Goal: Information Seeking & Learning: Learn about a topic

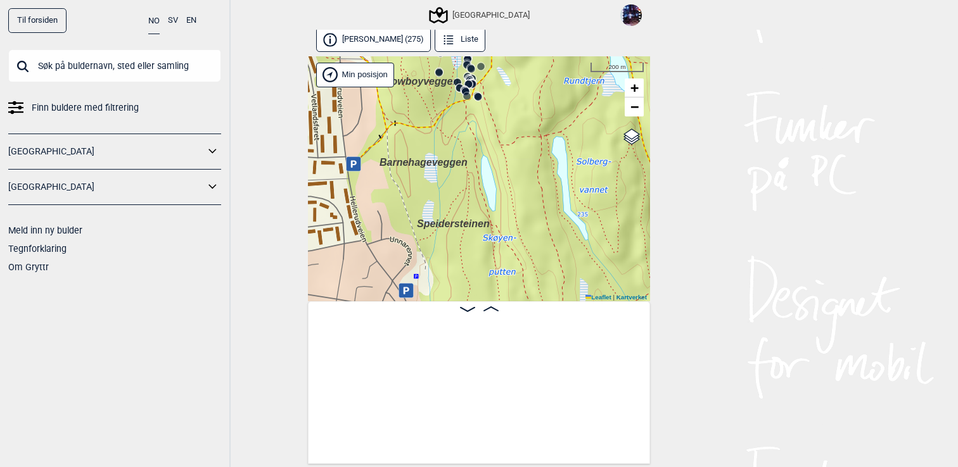
scroll to position [0, 14669]
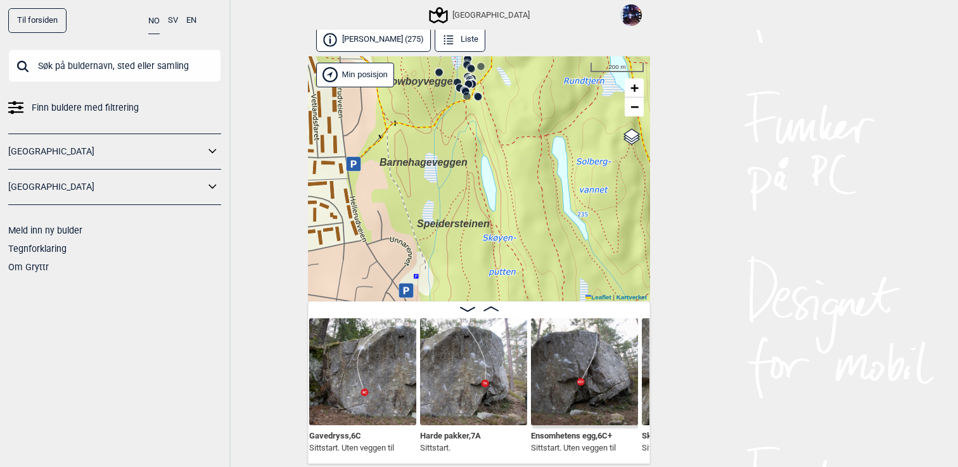
click at [502, 403] on img at bounding box center [473, 372] width 107 height 107
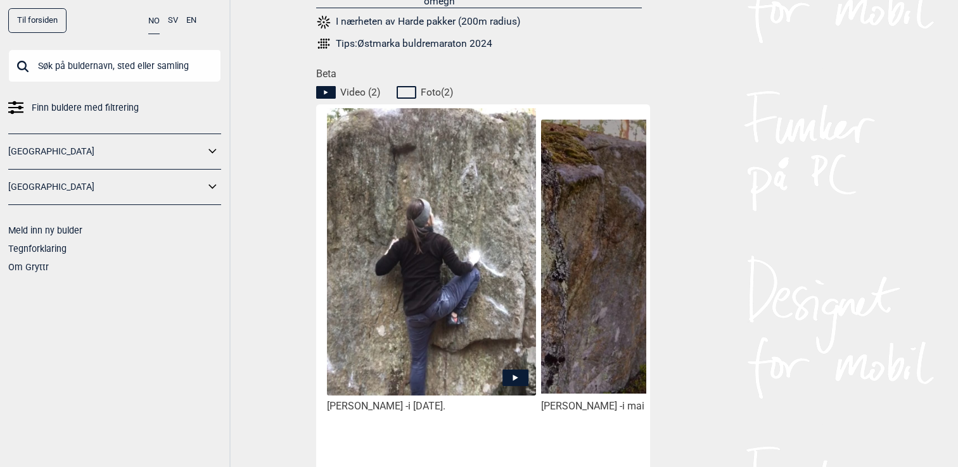
scroll to position [0, 338]
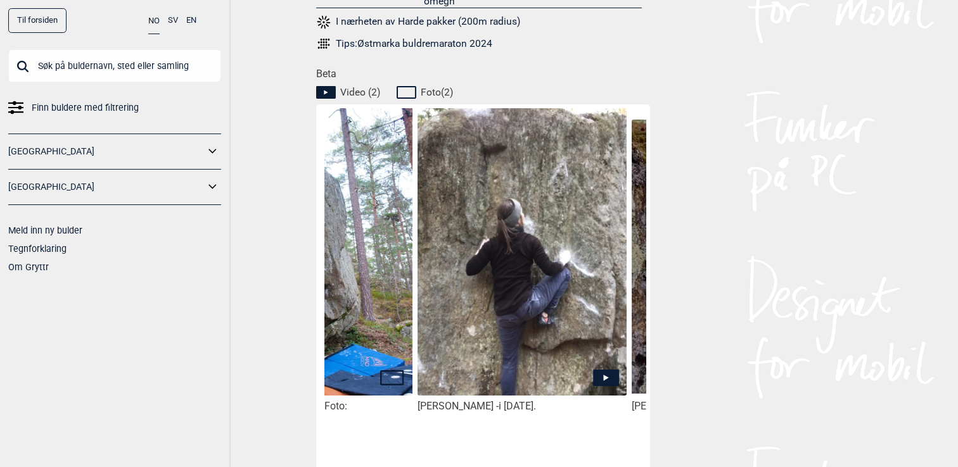
click at [505, 320] on img at bounding box center [521, 281] width 209 height 347
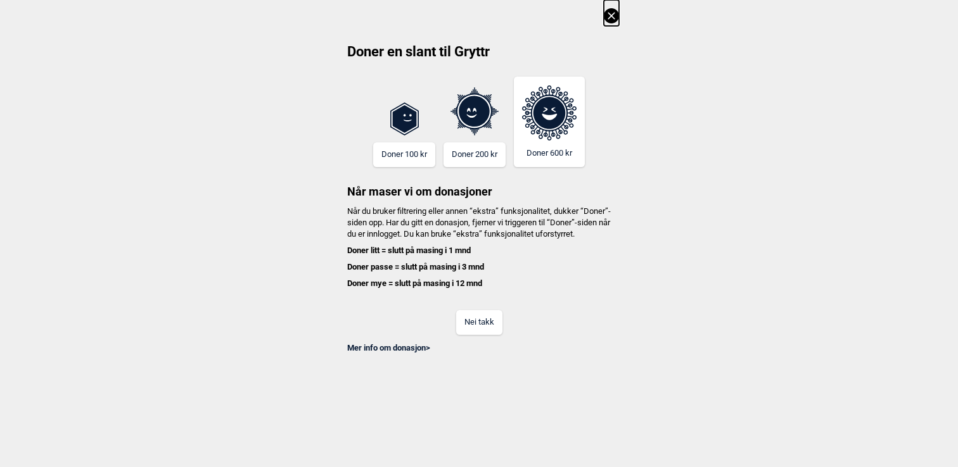
click at [496, 335] on button "Nei takk" at bounding box center [479, 322] width 46 height 25
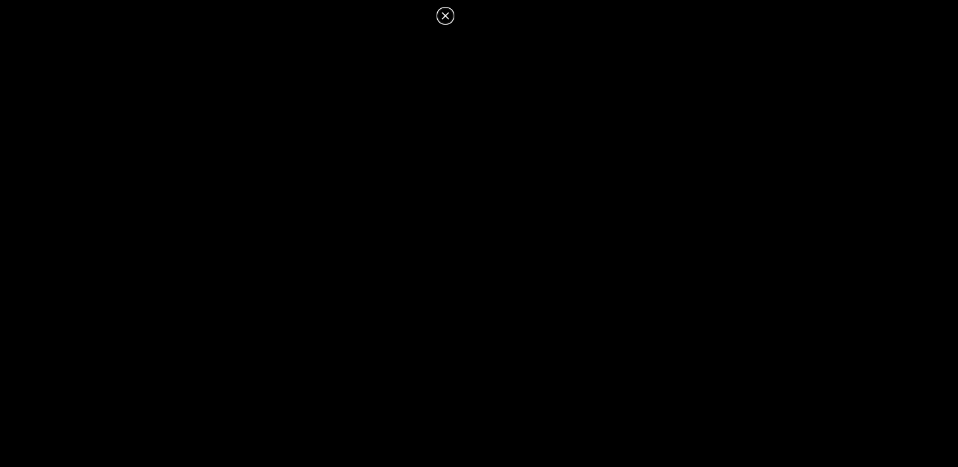
click at [446, 13] on icon at bounding box center [445, 15] width 15 height 15
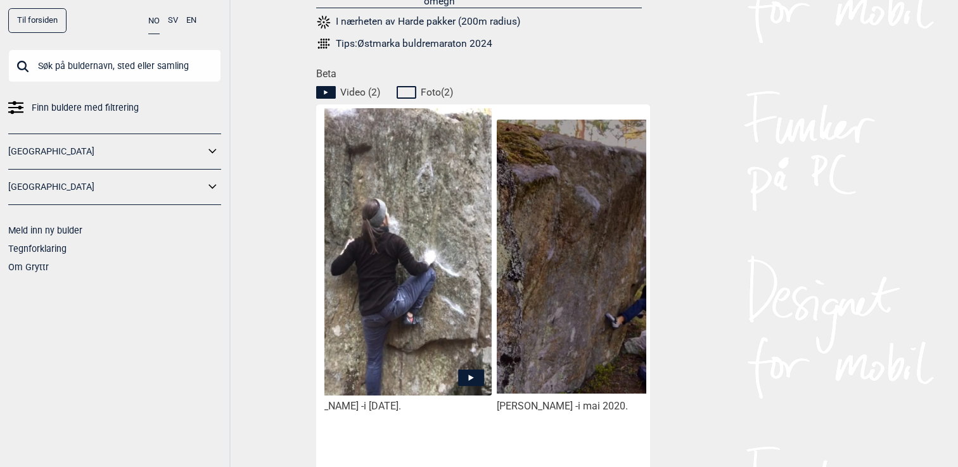
scroll to position [0, 535]
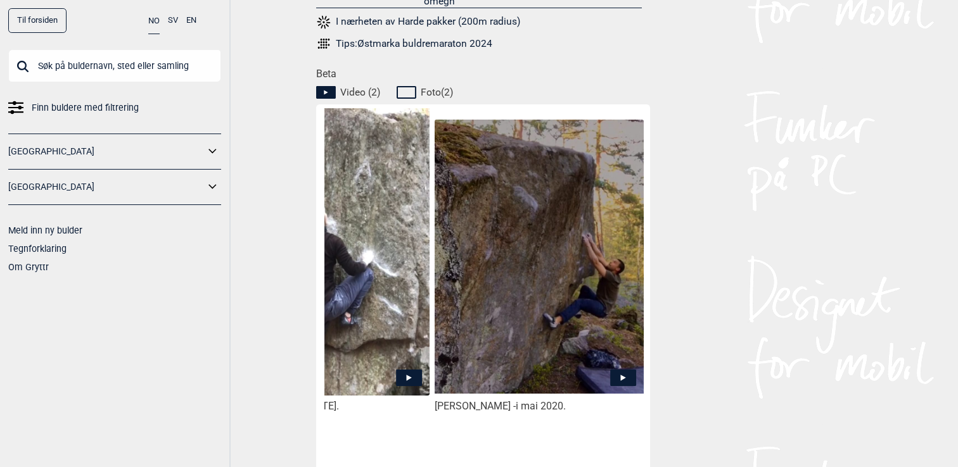
click at [554, 244] on img at bounding box center [538, 257] width 209 height 274
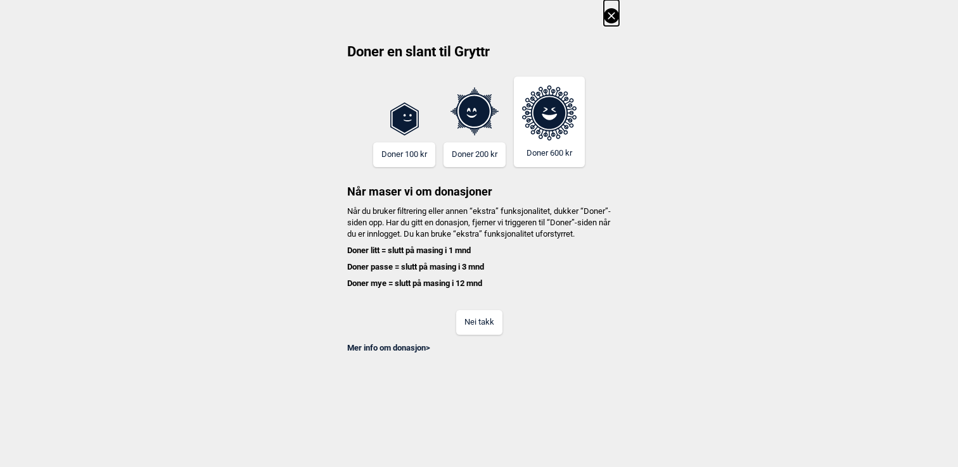
click at [479, 327] on button "Nei takk" at bounding box center [479, 322] width 46 height 25
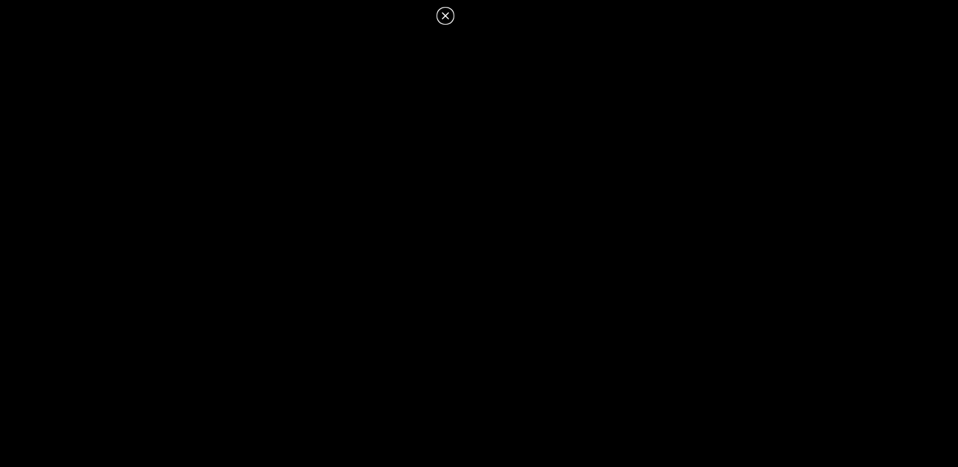
click at [444, 10] on icon at bounding box center [445, 15] width 15 height 15
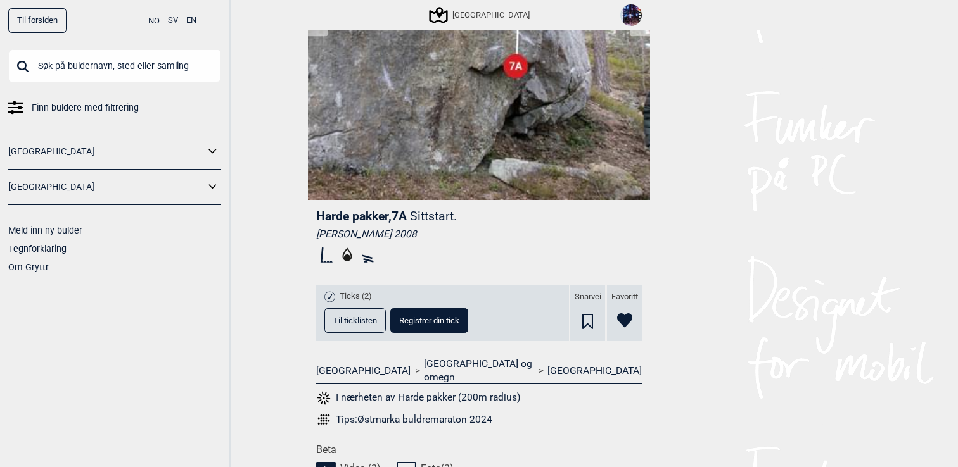
scroll to position [232, 0]
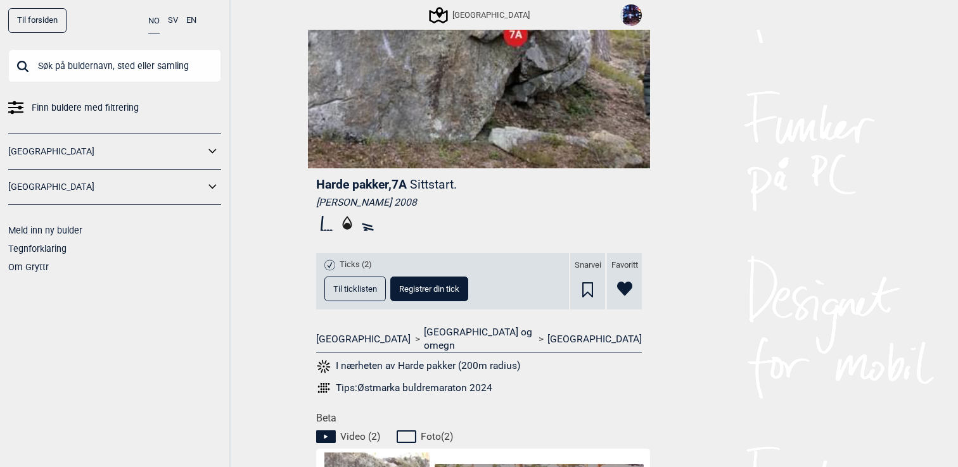
click at [350, 291] on span "Til ticklisten" at bounding box center [355, 289] width 44 height 8
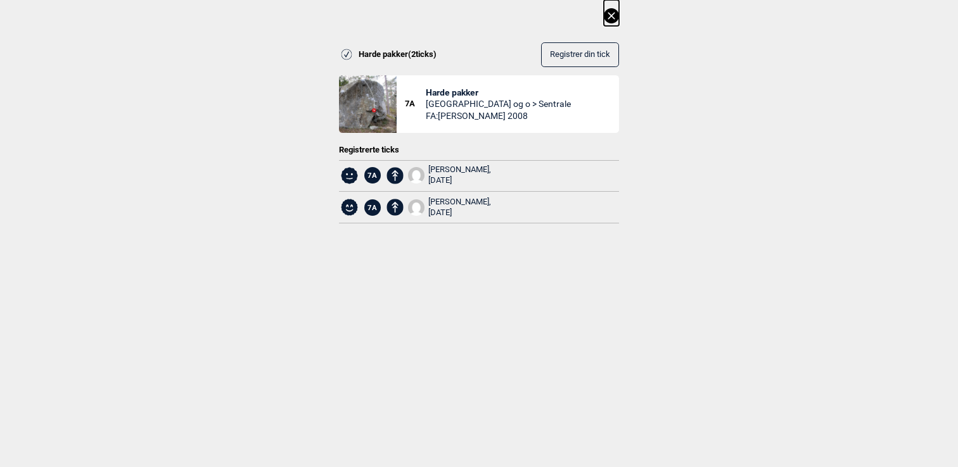
click at [607, 18] on icon at bounding box center [611, 15] width 15 height 15
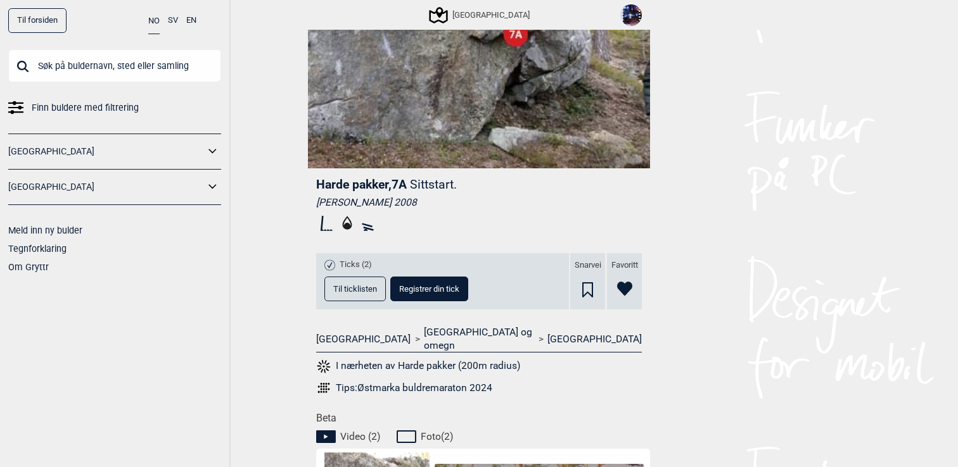
scroll to position [0, 0]
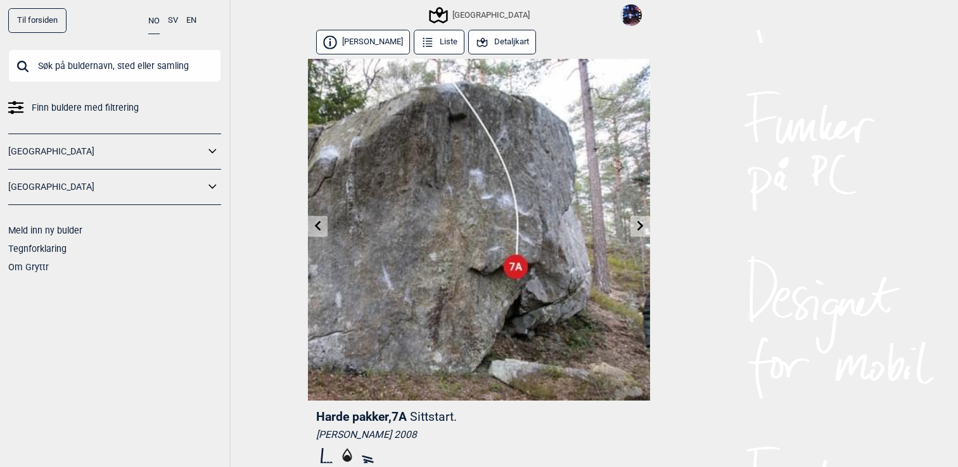
scroll to position [3, 0]
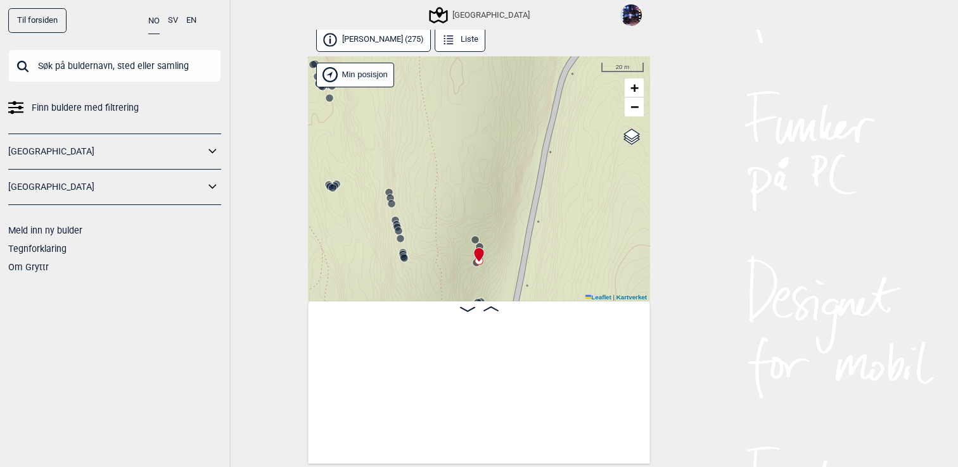
scroll to position [0, 14664]
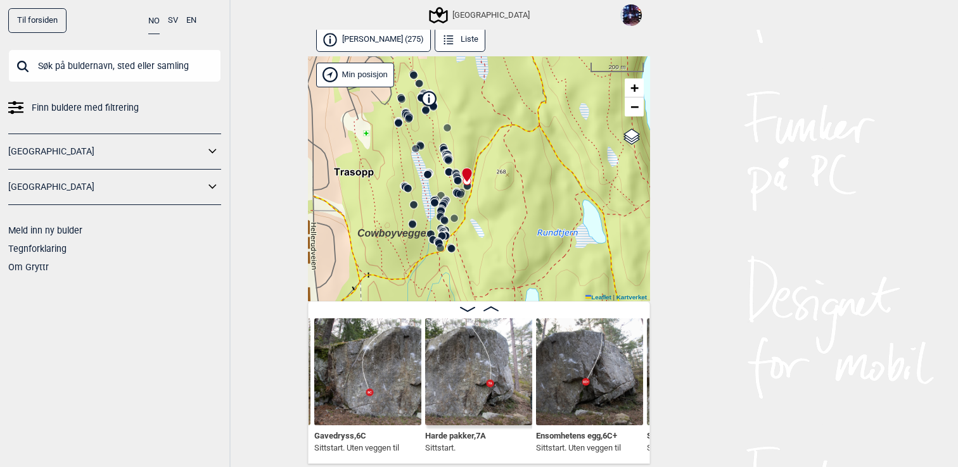
drag, startPoint x: 461, startPoint y: 270, endPoint x: 468, endPoint y: 203, distance: 66.9
click at [468, 203] on div "Speidersteinen Barnehageveggen Cowboyveggen Bølerveggen [GEOGRAPHIC_DATA]" at bounding box center [479, 179] width 342 height 246
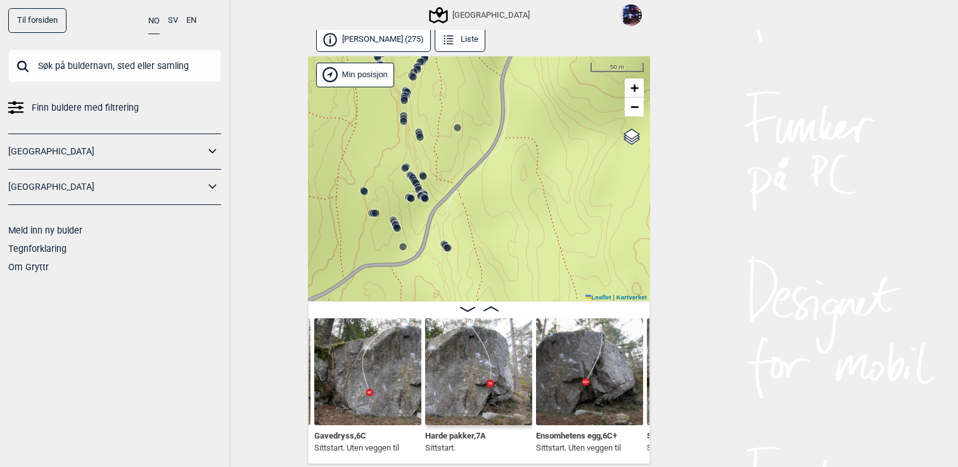
drag, startPoint x: 456, startPoint y: 230, endPoint x: 493, endPoint y: 101, distance: 133.7
click at [493, 101] on div "Speidersteinen Barnehageveggen Cowboyveggen Bølerveggen [GEOGRAPHIC_DATA]" at bounding box center [479, 179] width 342 height 246
click at [423, 193] on icon at bounding box center [425, 198] width 10 height 10
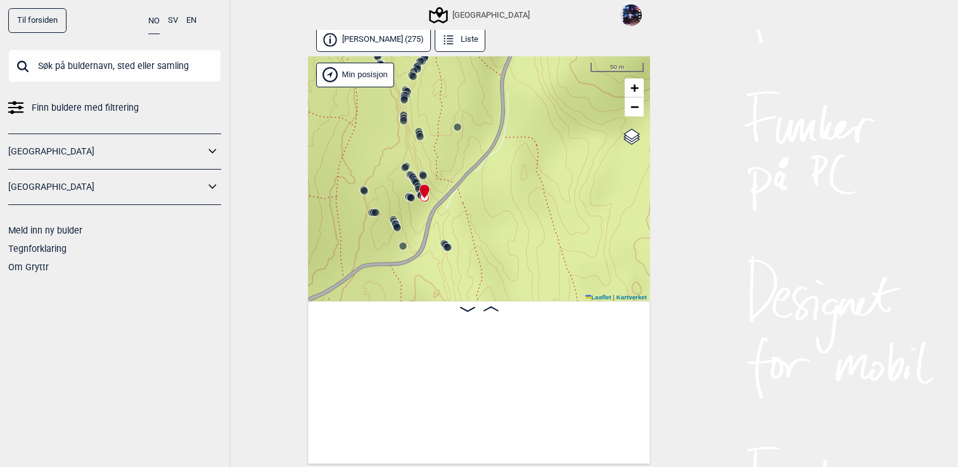
scroll to position [0, 24959]
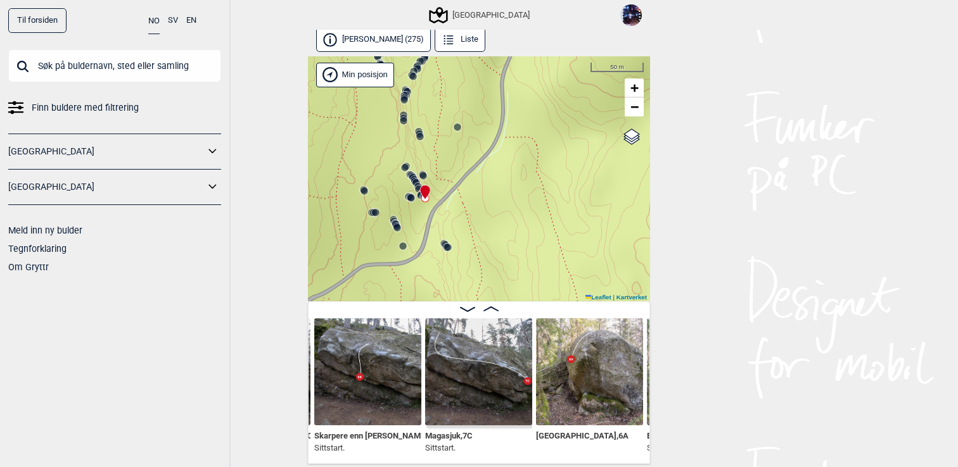
click at [412, 178] on icon at bounding box center [416, 182] width 10 height 10
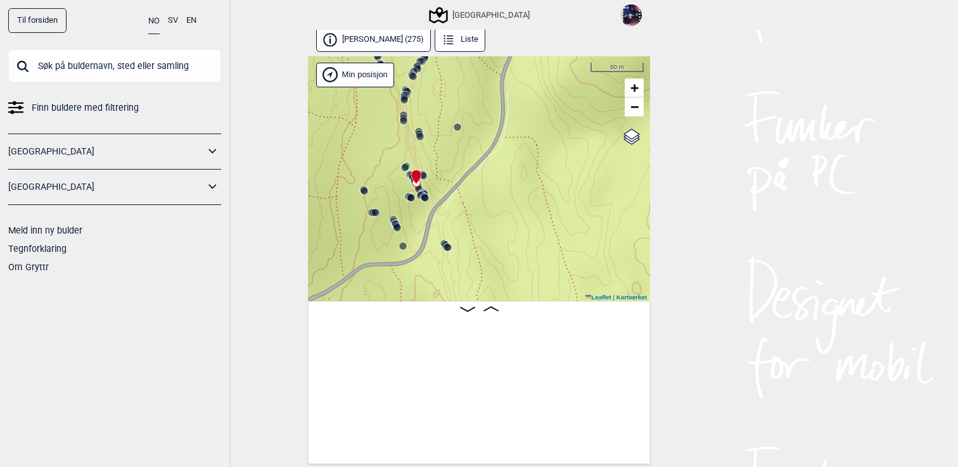
scroll to position [0, 23782]
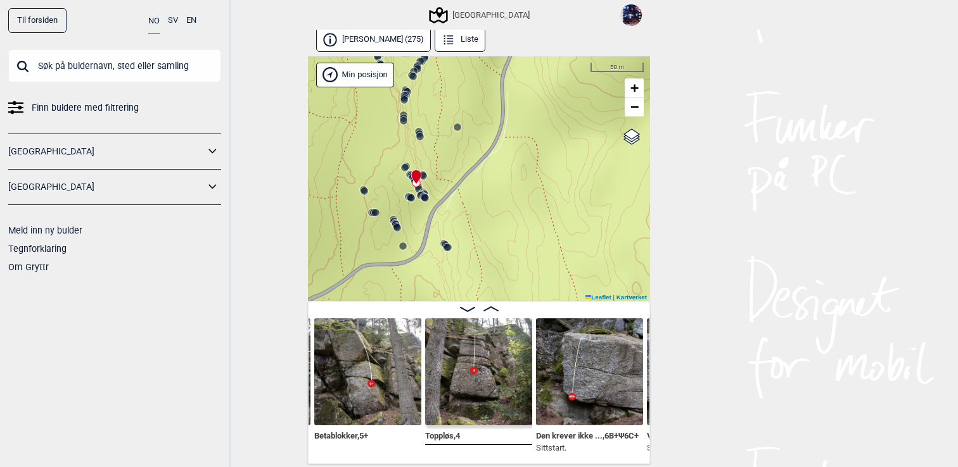
click at [422, 174] on circle at bounding box center [423, 176] width 8 height 8
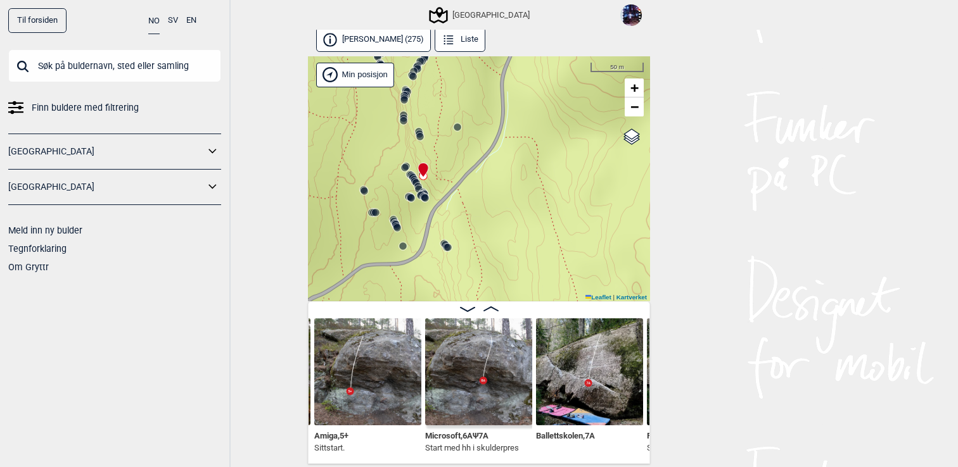
click at [415, 134] on icon at bounding box center [420, 136] width 10 height 10
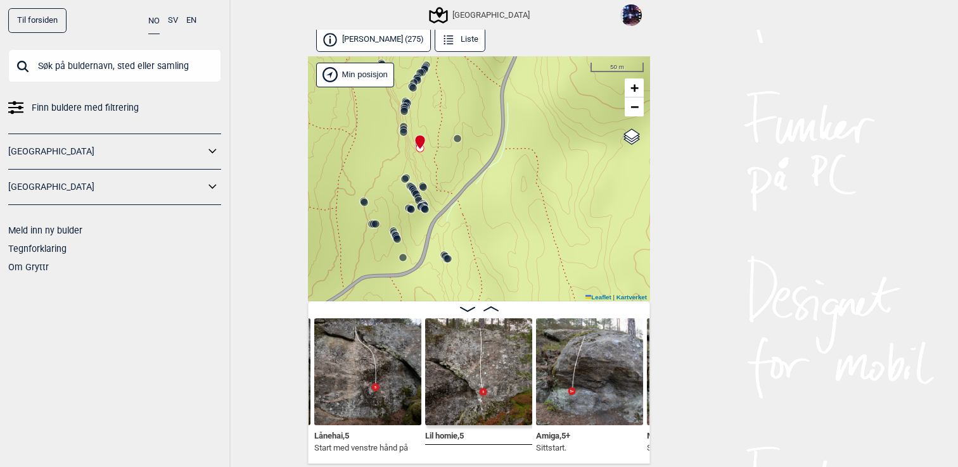
click at [459, 142] on icon at bounding box center [457, 139] width 10 height 10
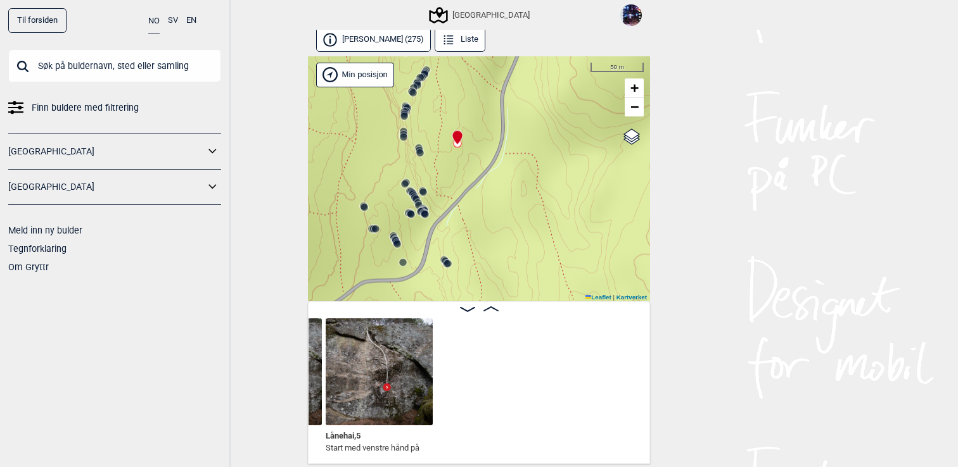
scroll to position [0, 25532]
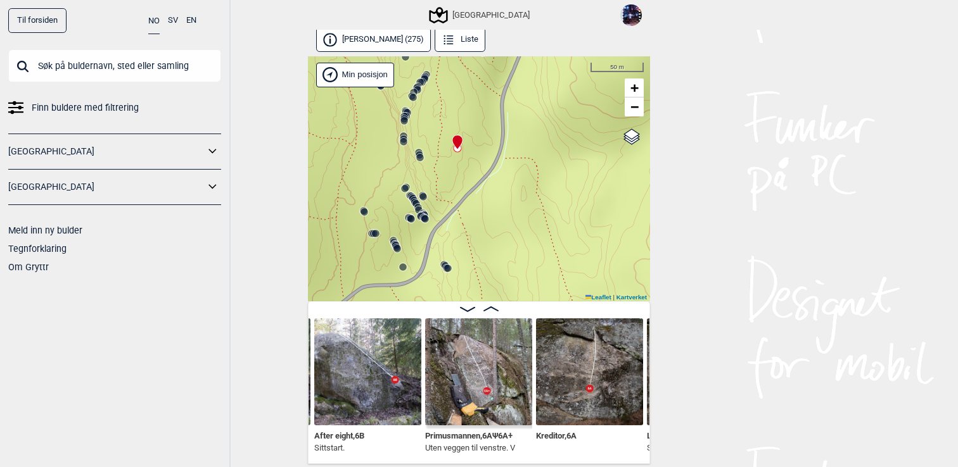
click at [407, 120] on circle at bounding box center [404, 121] width 8 height 8
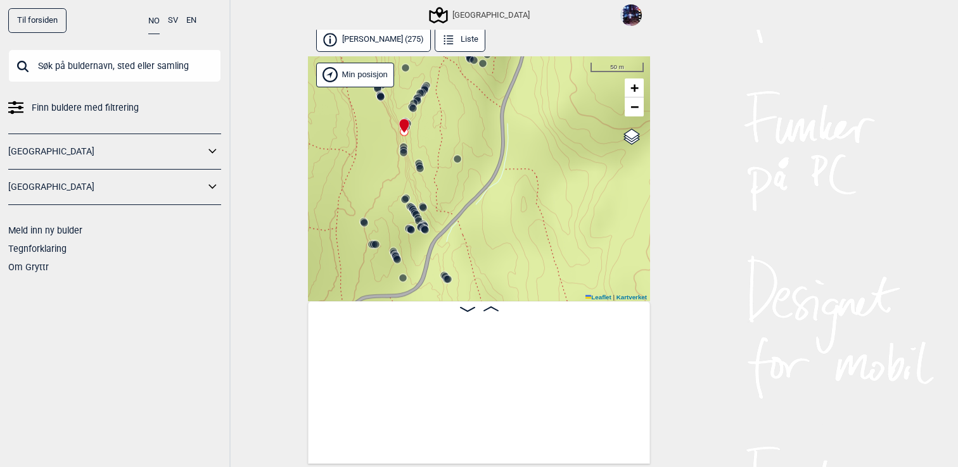
scroll to position [0, 22497]
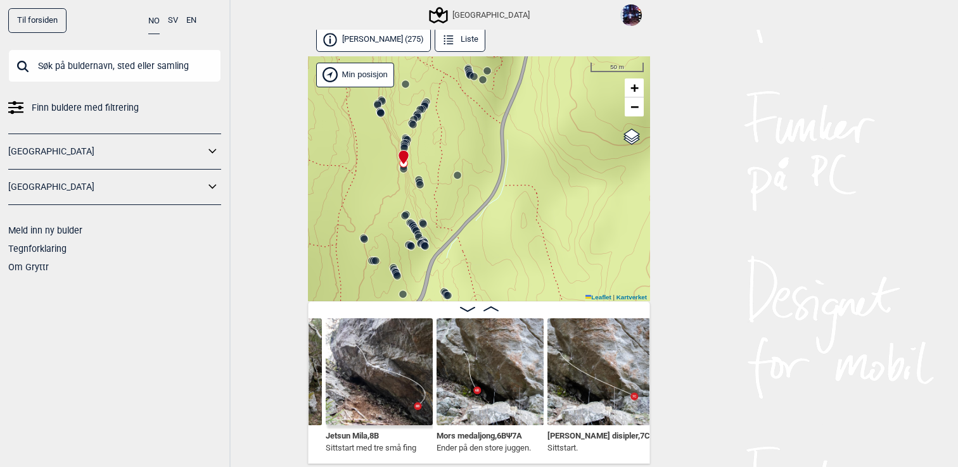
scroll to position [0, 22713]
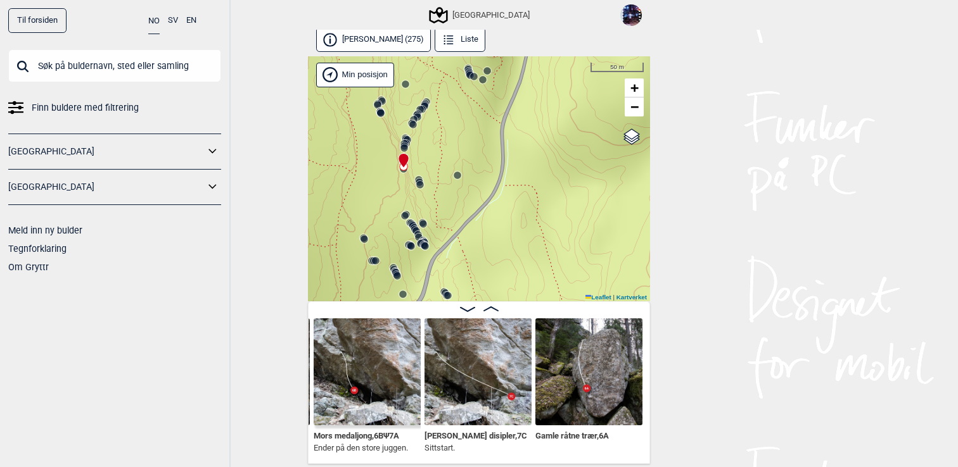
scroll to position [0, 22838]
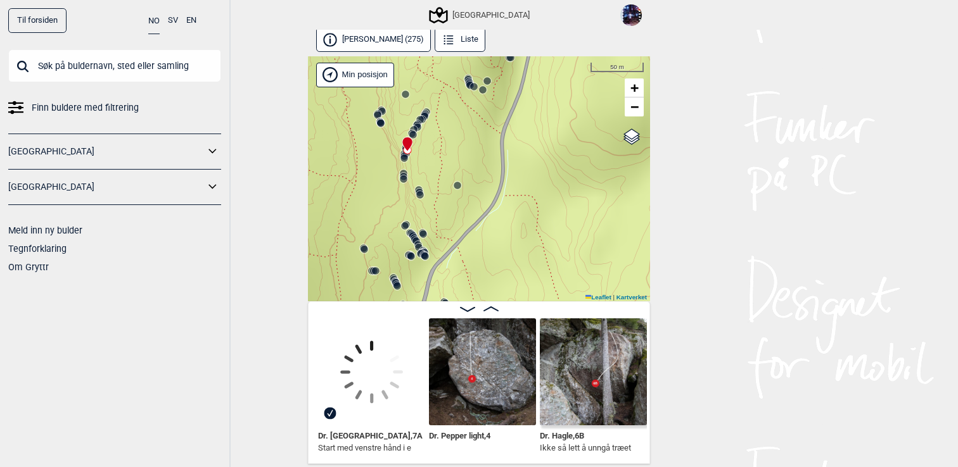
scroll to position [0, 21889]
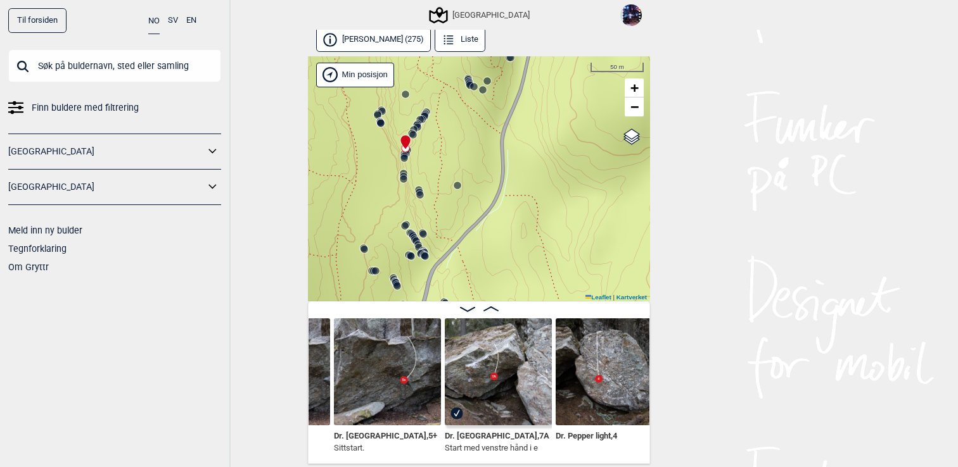
scroll to position [0, 21810]
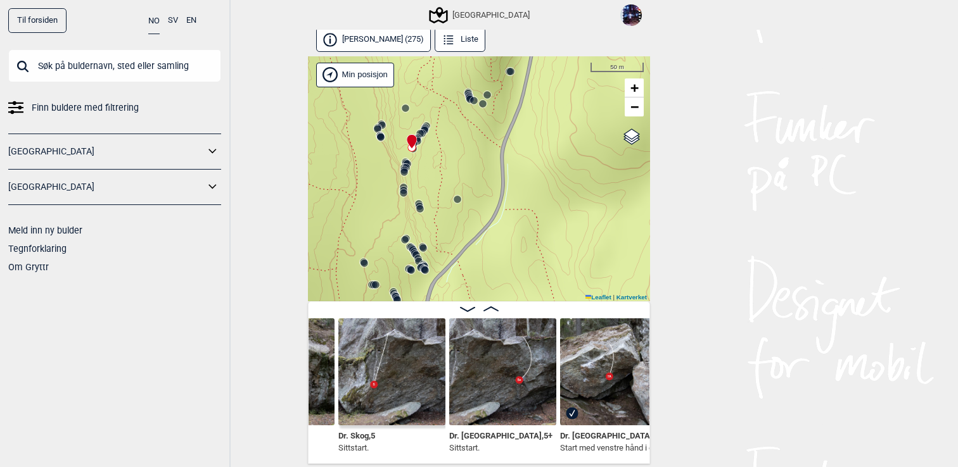
scroll to position [0, 21804]
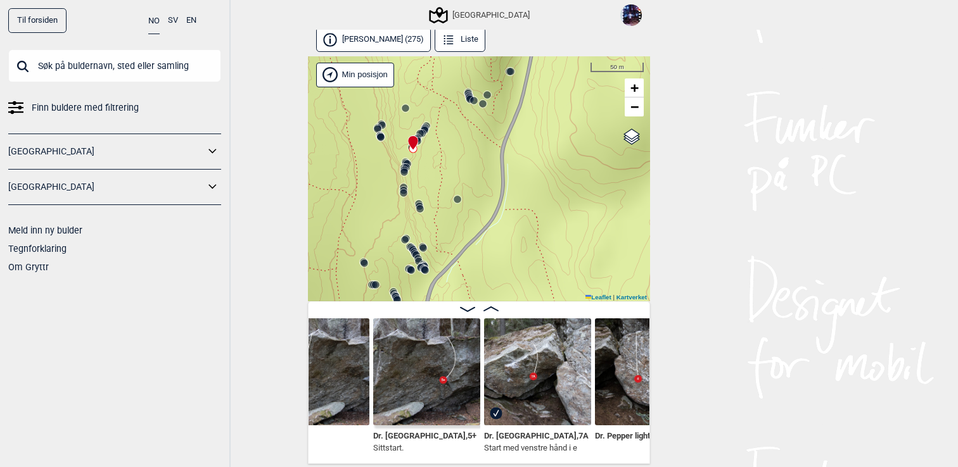
click at [471, 94] on icon at bounding box center [470, 99] width 10 height 10
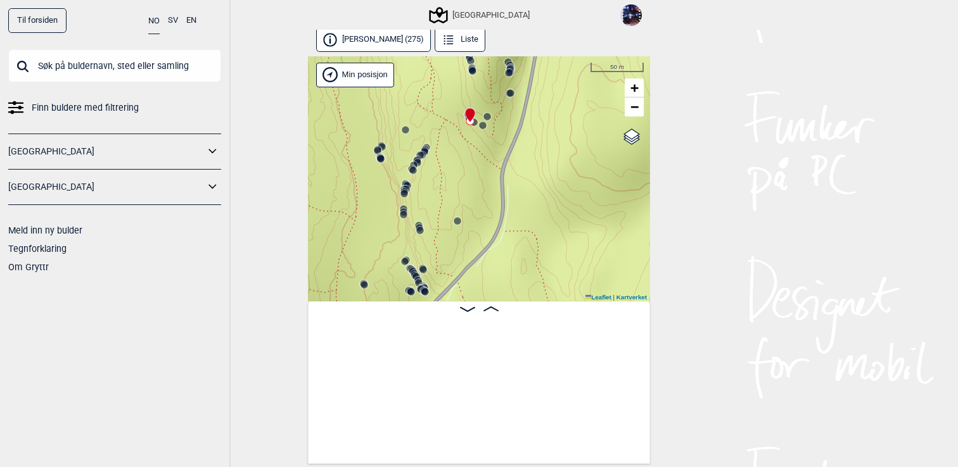
scroll to position [0, 13915]
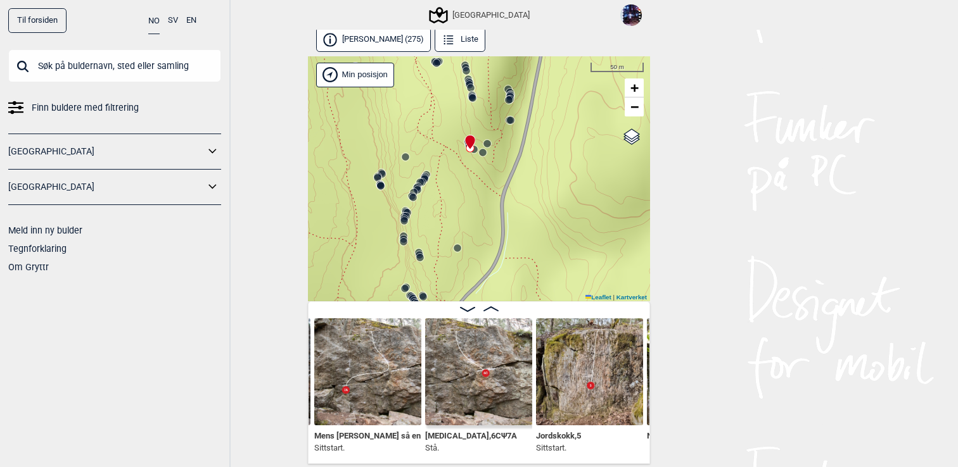
click at [513, 99] on icon at bounding box center [509, 100] width 10 height 10
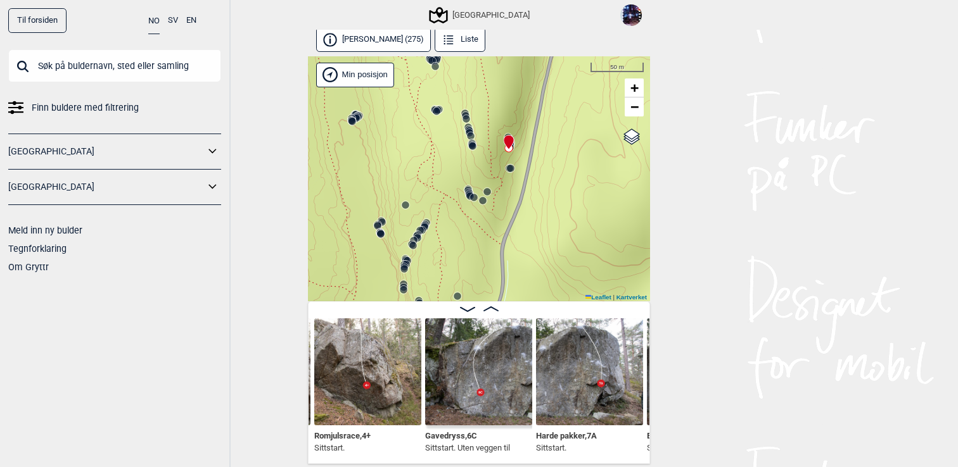
click at [467, 190] on icon at bounding box center [469, 195] width 10 height 10
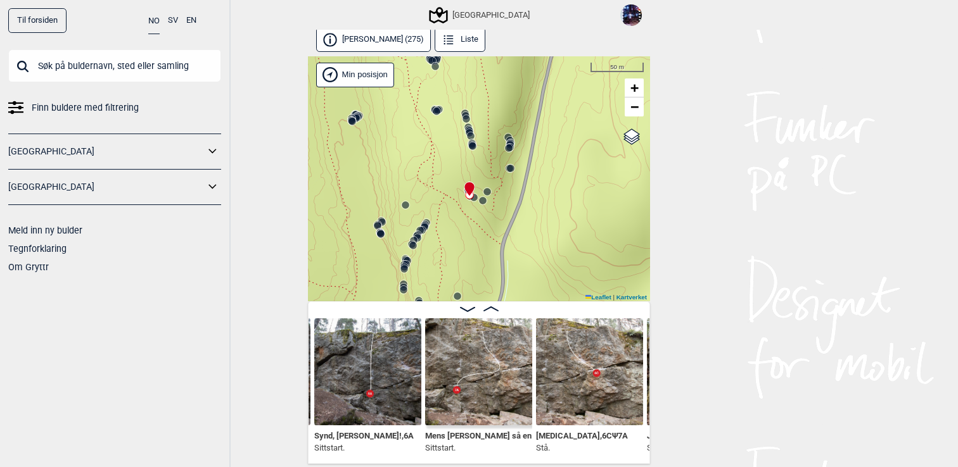
click at [472, 196] on circle at bounding box center [469, 195] width 8 height 8
click at [482, 198] on circle at bounding box center [483, 201] width 8 height 8
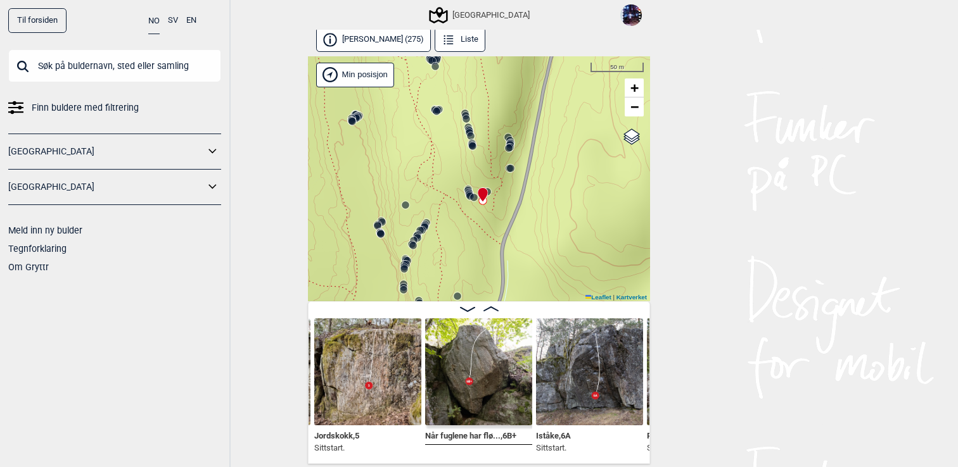
click at [488, 191] on icon at bounding box center [483, 194] width 11 height 15
click at [511, 165] on circle at bounding box center [511, 169] width 8 height 8
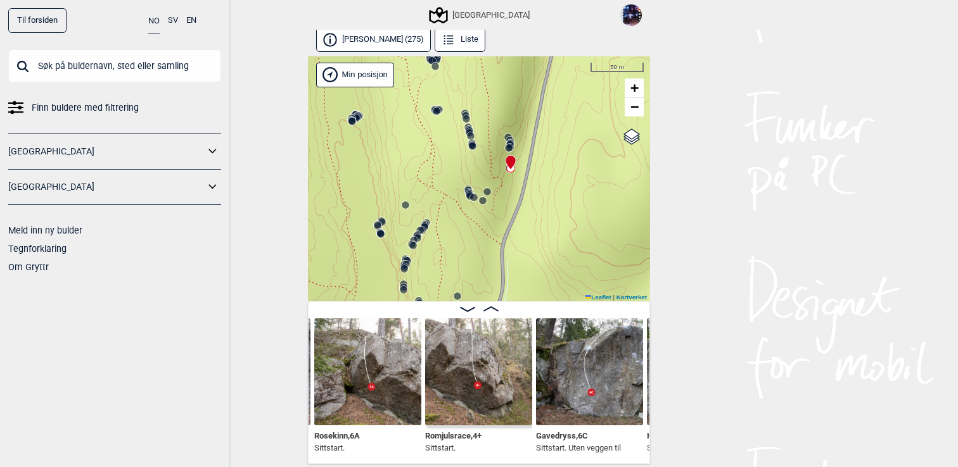
click at [510, 144] on icon at bounding box center [509, 148] width 10 height 10
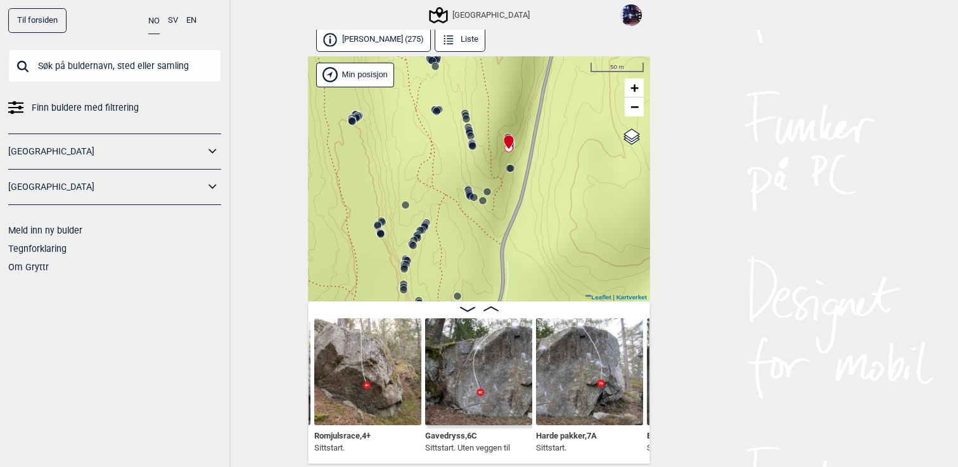
click at [470, 131] on icon at bounding box center [471, 136] width 10 height 10
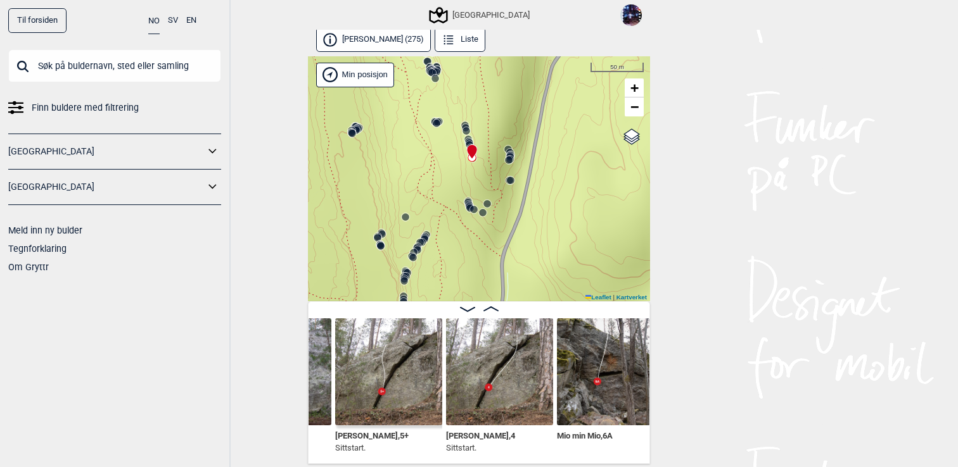
scroll to position [0, 13273]
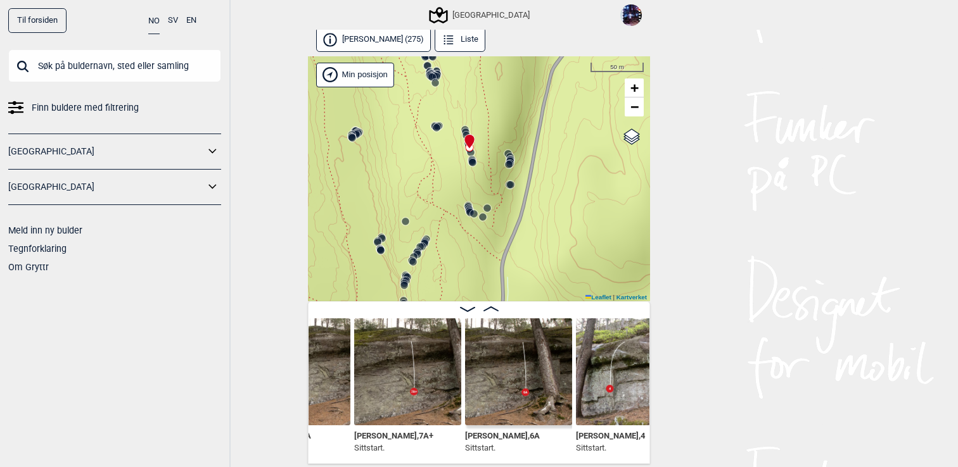
scroll to position [0, 12542]
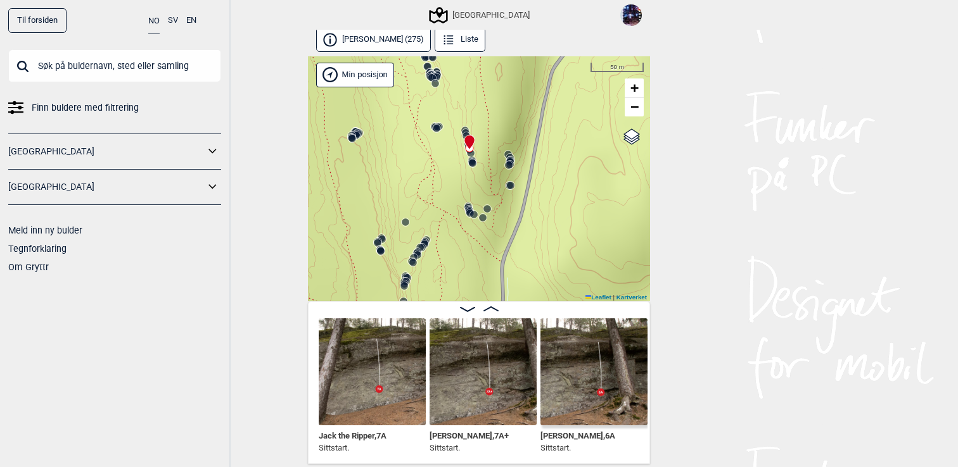
scroll to position [0, 12510]
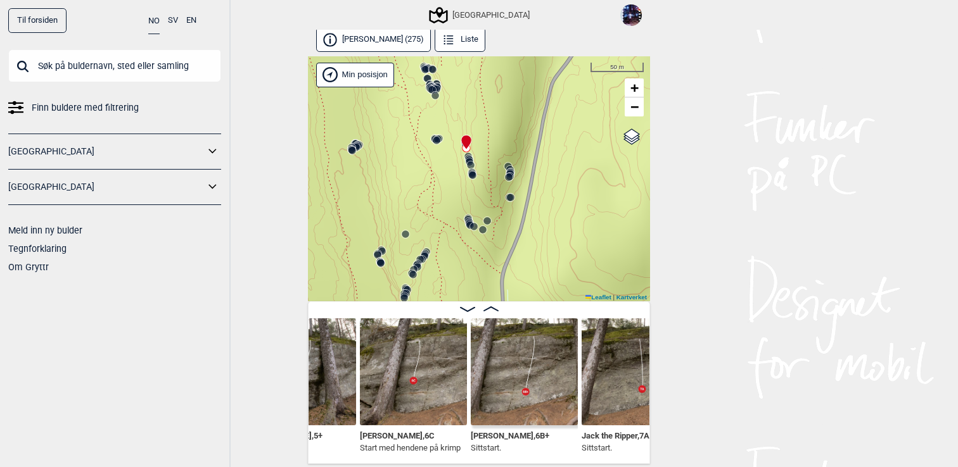
scroll to position [0, 12252]
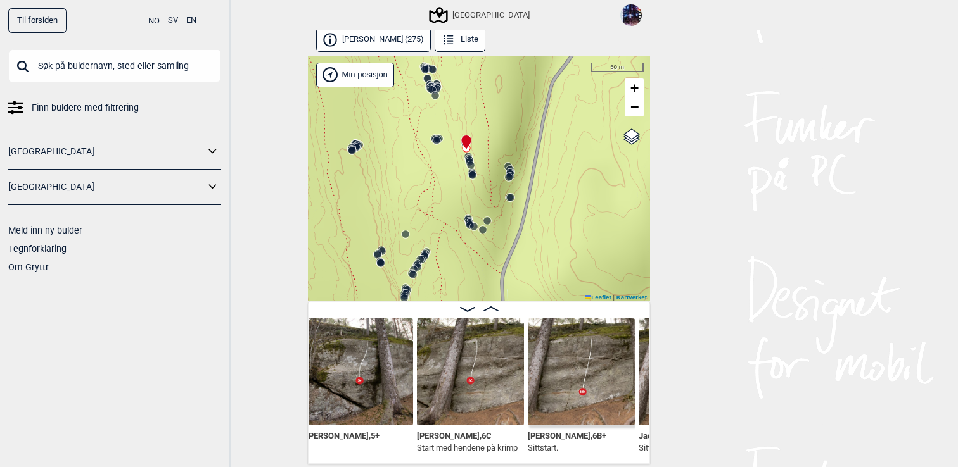
scroll to position [0, 12201]
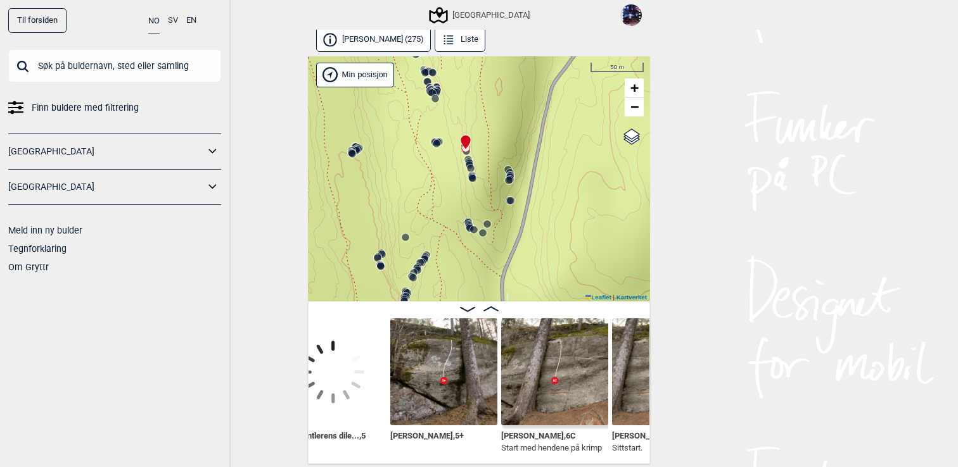
scroll to position [0, 11981]
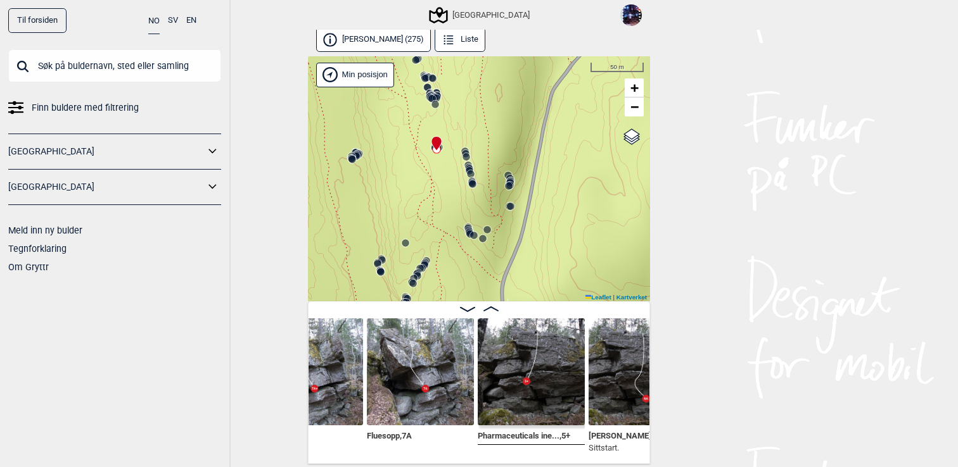
scroll to position [0, 11721]
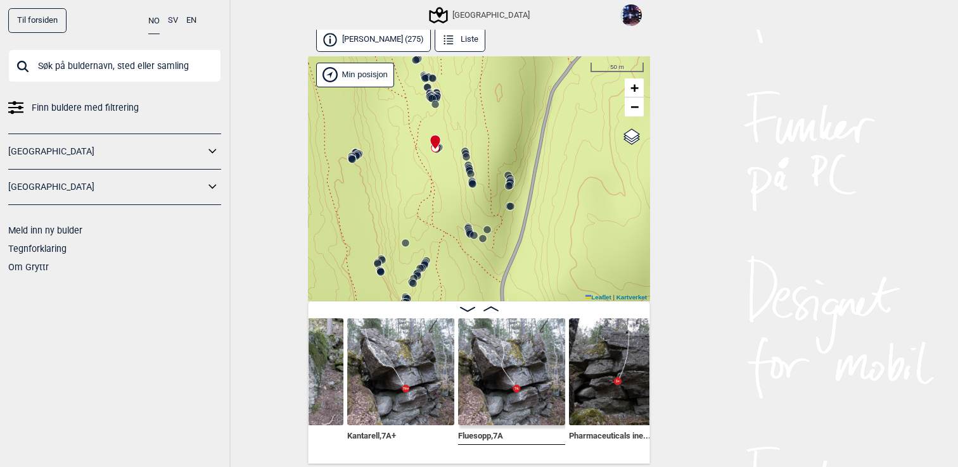
scroll to position [0, 11634]
click at [545, 396] on img at bounding box center [512, 372] width 107 height 107
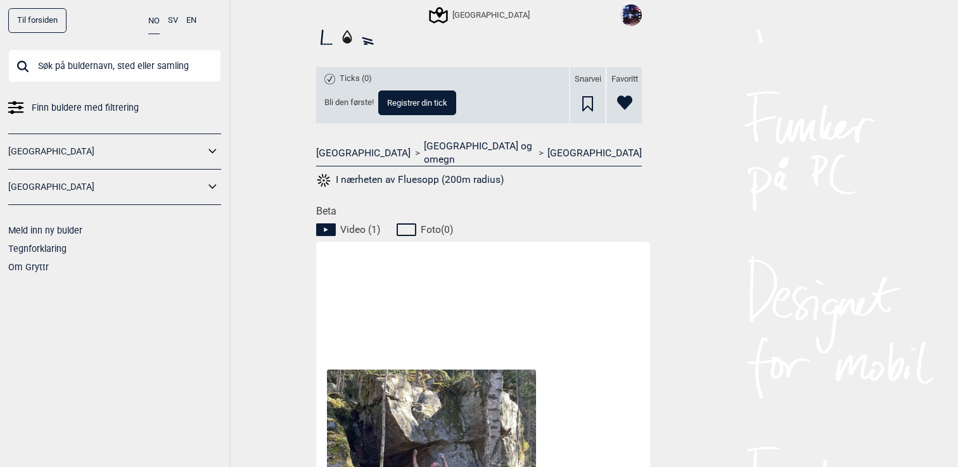
scroll to position [512, 0]
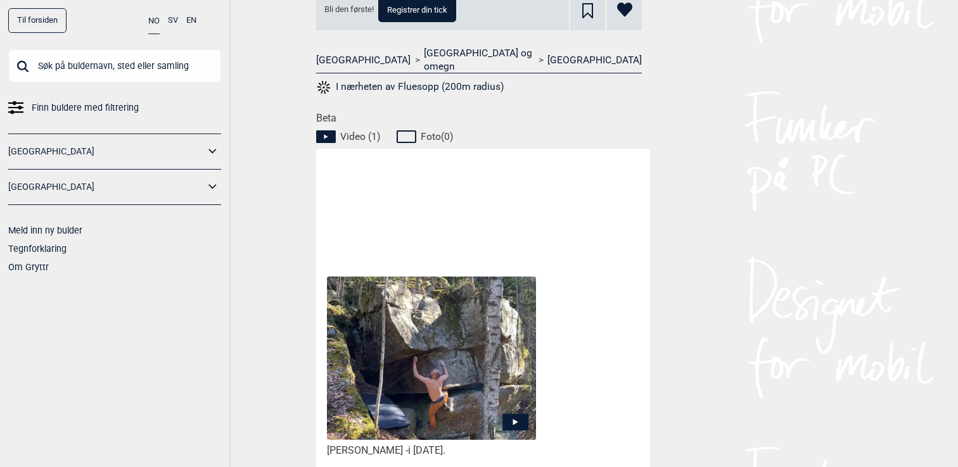
click at [509, 414] on icon at bounding box center [515, 422] width 26 height 16
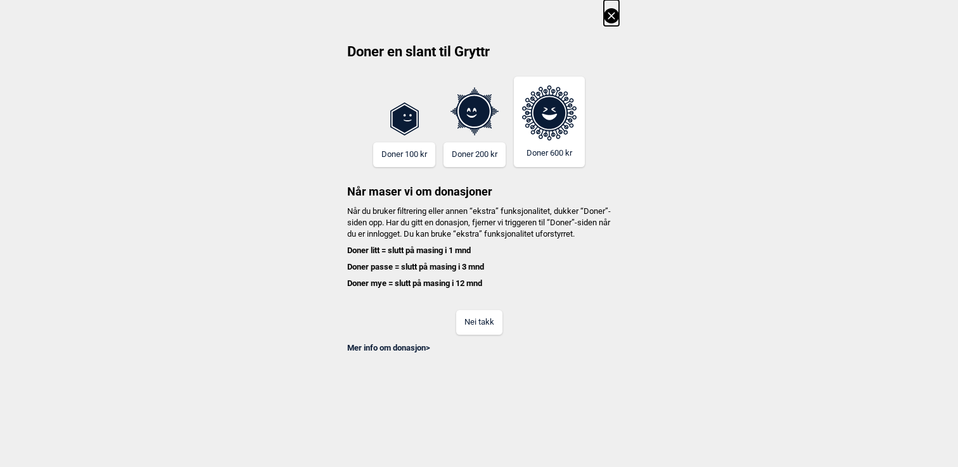
click at [474, 326] on button "Nei takk" at bounding box center [479, 322] width 46 height 25
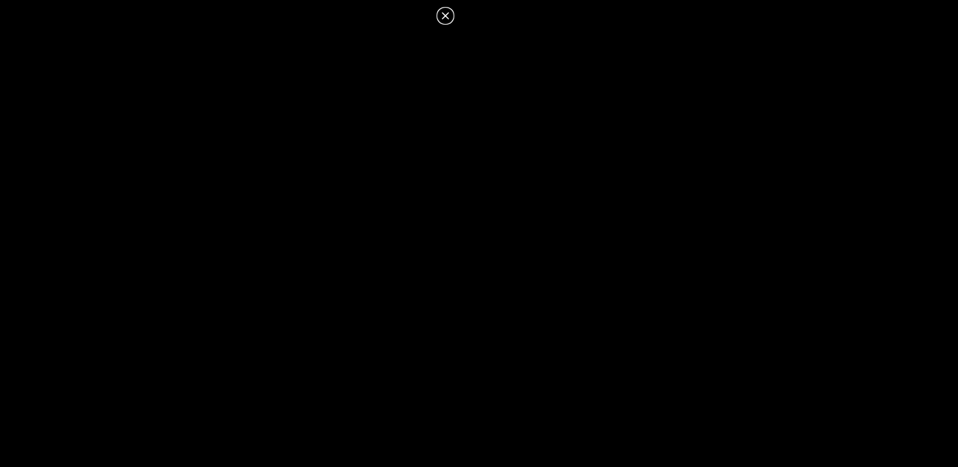
click at [447, 12] on icon at bounding box center [445, 15] width 15 height 15
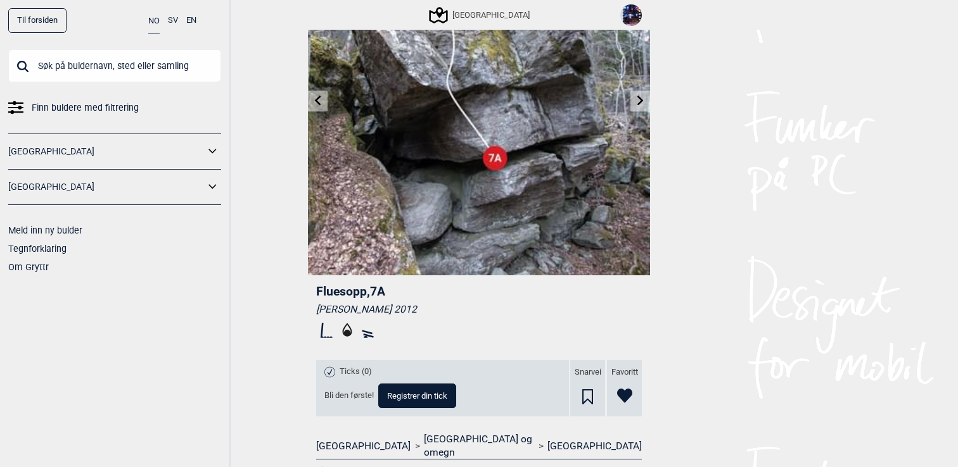
scroll to position [82, 0]
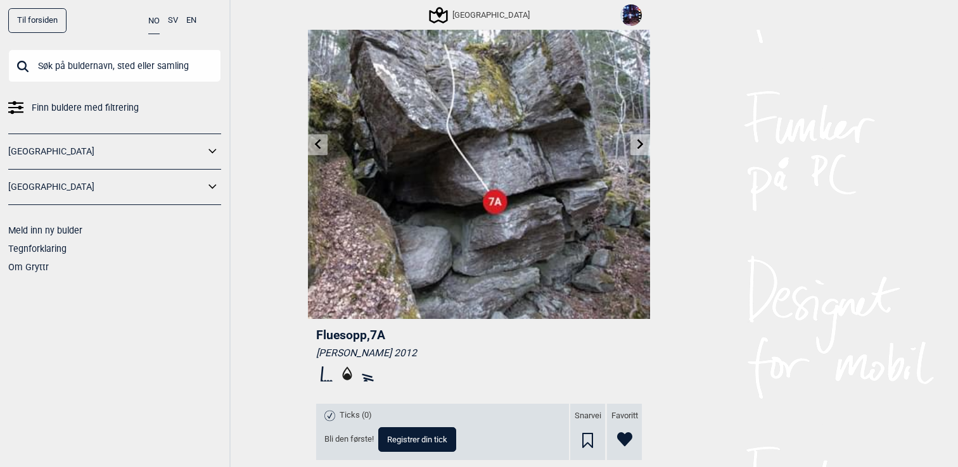
click at [321, 146] on icon at bounding box center [318, 144] width 10 height 10
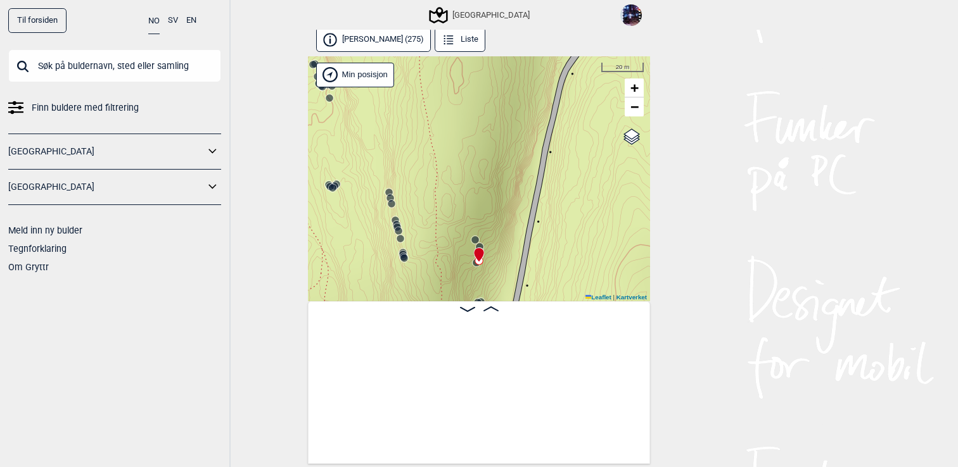
scroll to position [0, 14664]
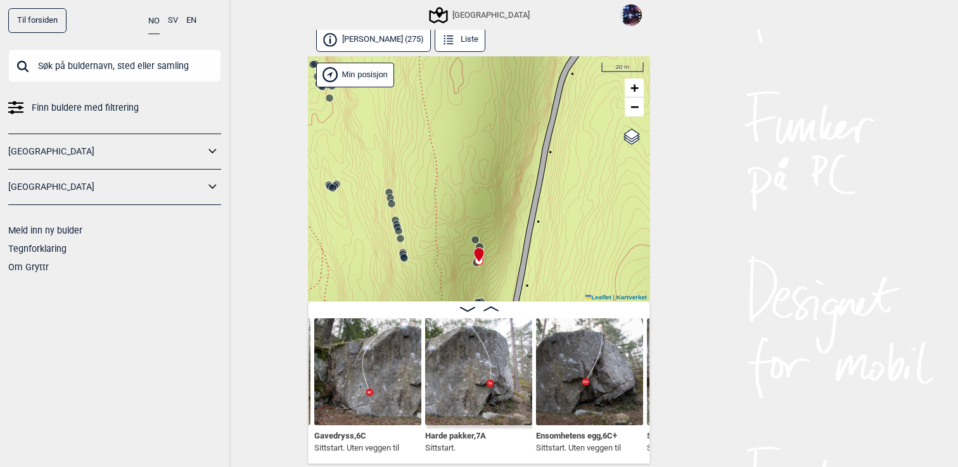
click at [393, 197] on circle at bounding box center [390, 198] width 8 height 8
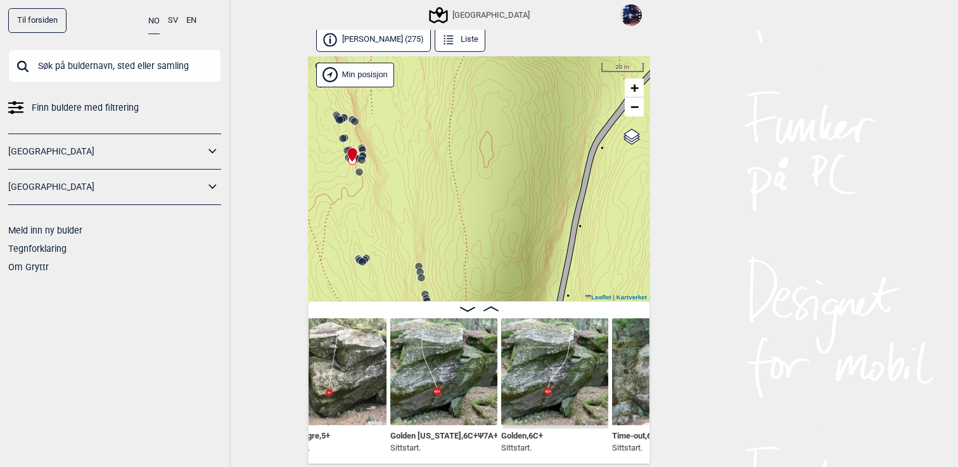
scroll to position [0, 10716]
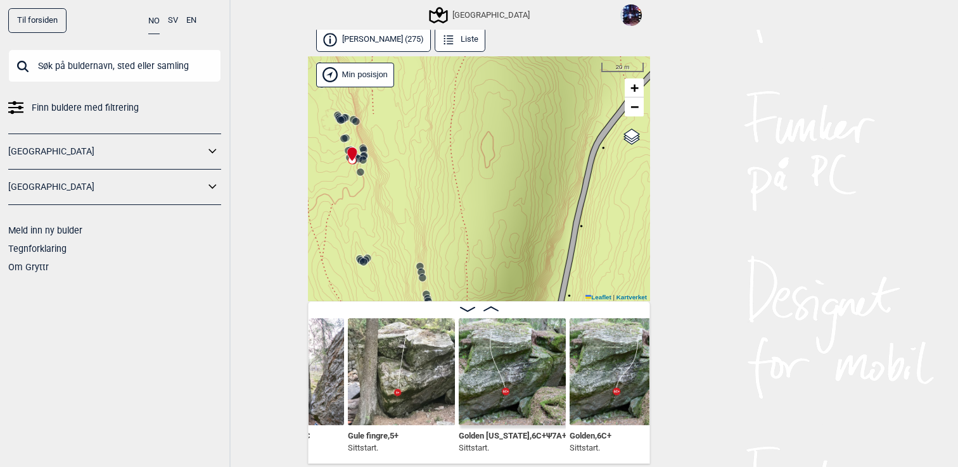
scroll to position [0, 10667]
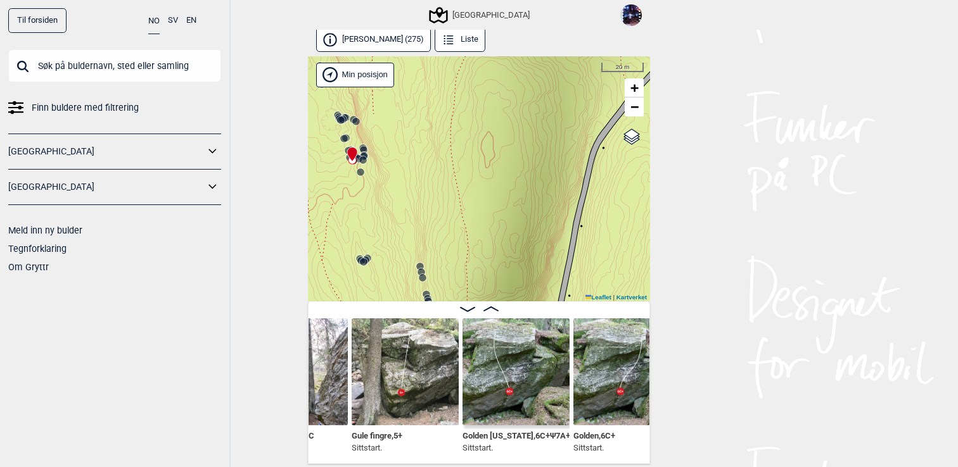
click at [504, 384] on img at bounding box center [515, 372] width 107 height 107
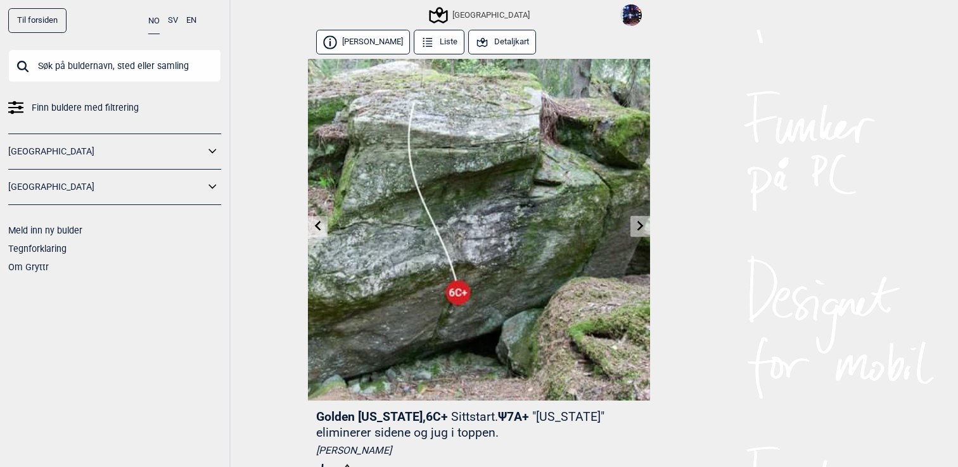
click at [630, 15] on img at bounding box center [631, 15] width 22 height 22
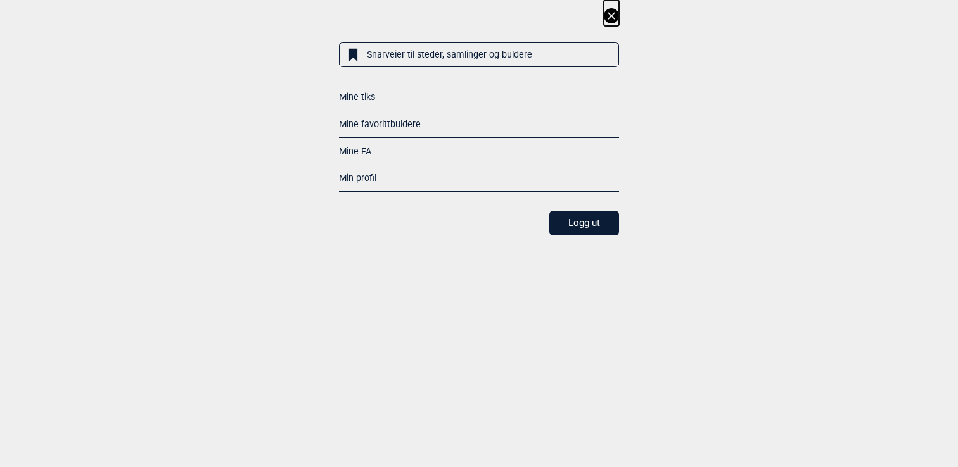
click at [406, 122] on link "Mine favorittbuldere" at bounding box center [380, 124] width 82 height 10
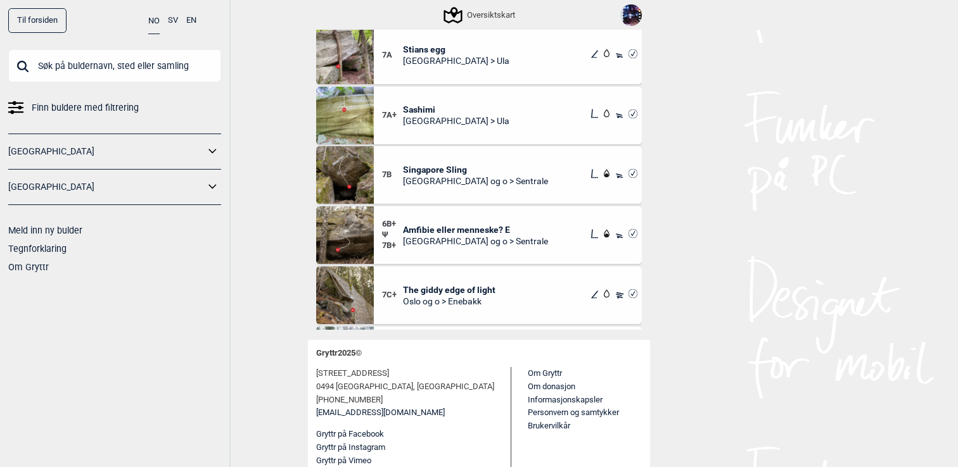
scroll to position [3477, 0]
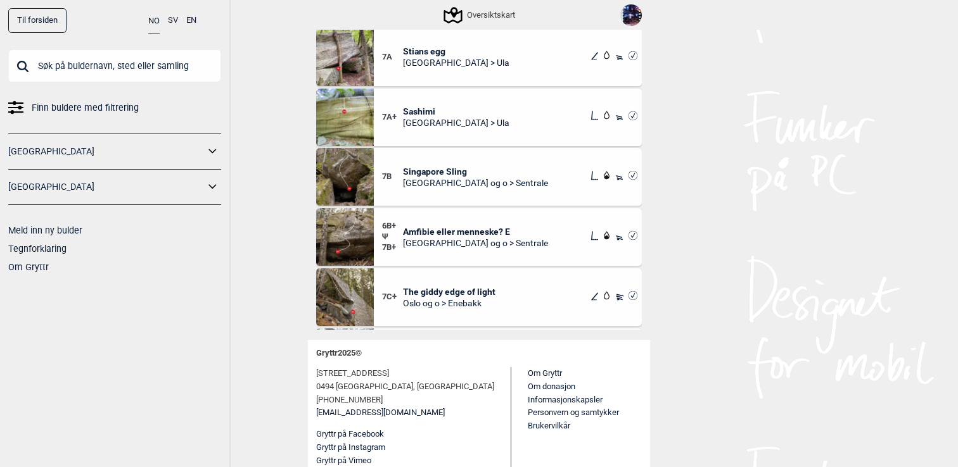
click at [431, 231] on span "Amfibie eller menneske? E" at bounding box center [475, 231] width 145 height 11
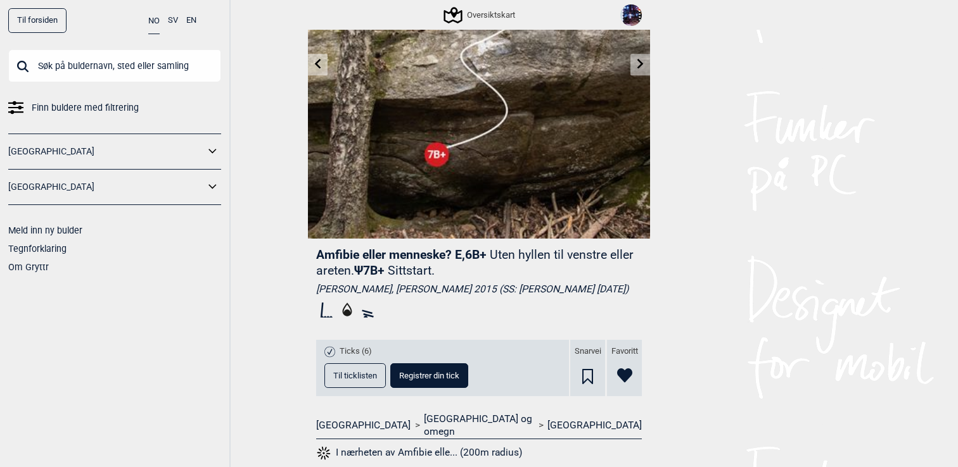
scroll to position [110, 0]
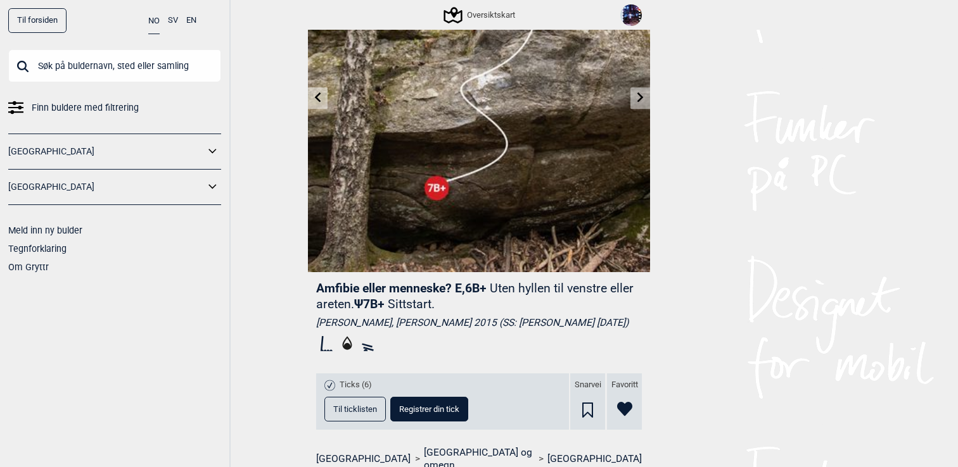
click at [633, 16] on img at bounding box center [631, 15] width 22 height 22
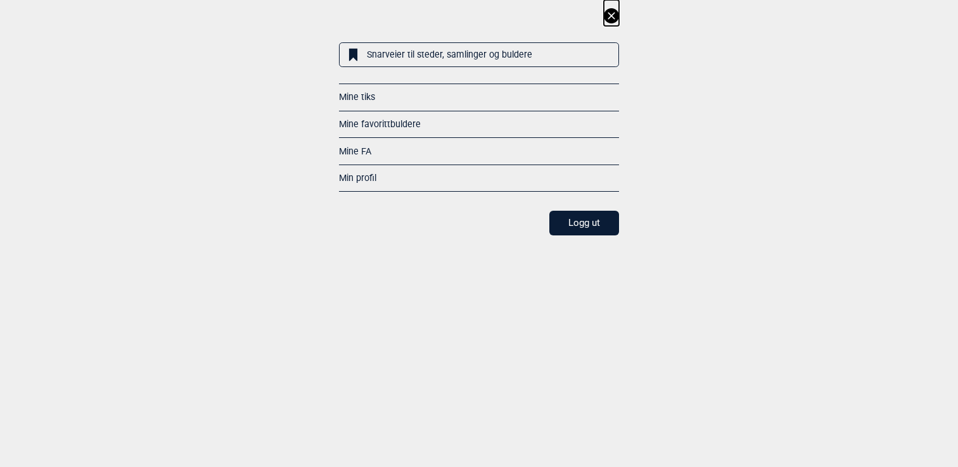
click at [386, 119] on link "Mine favorittbuldere" at bounding box center [380, 124] width 82 height 10
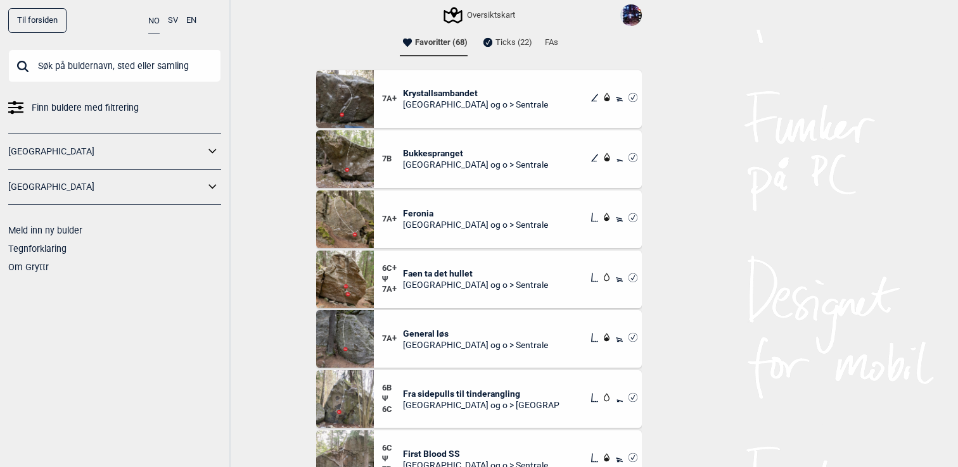
click at [633, 16] on img at bounding box center [631, 15] width 22 height 22
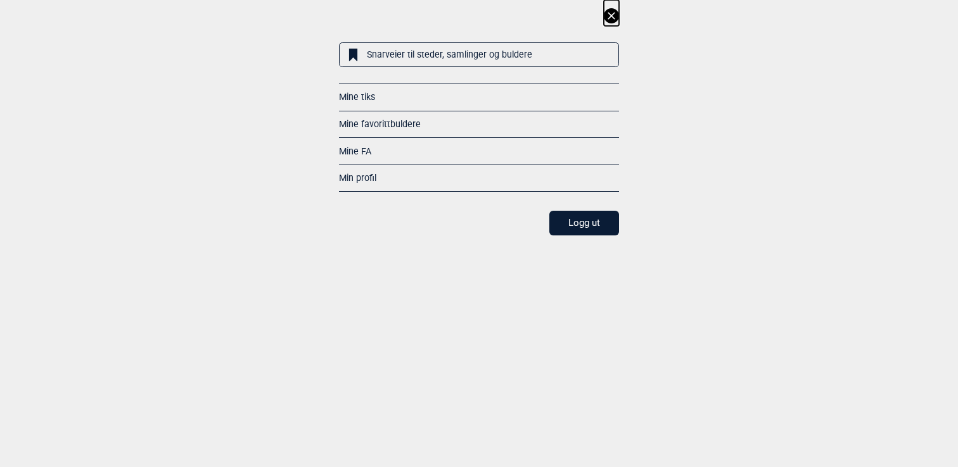
click at [381, 56] on link "Snarveier til steder, samlinger og buldere" at bounding box center [479, 54] width 280 height 25
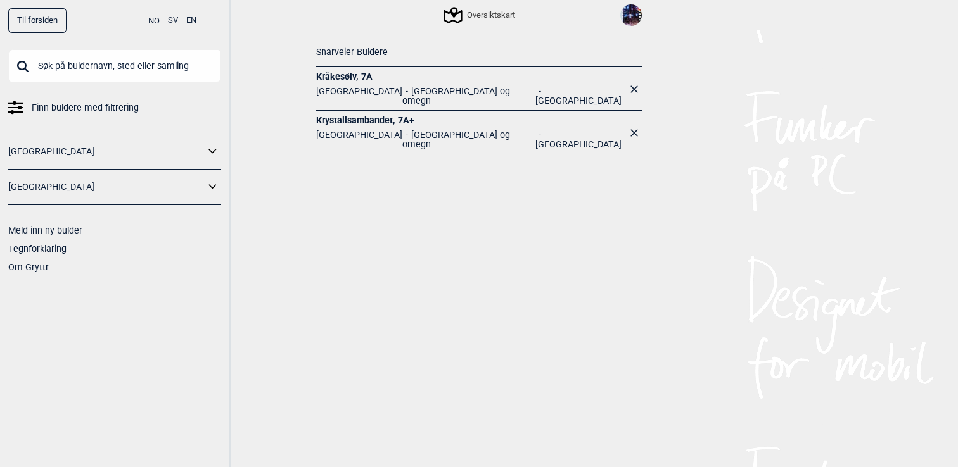
click at [132, 63] on input "text" at bounding box center [114, 65] width 213 height 33
click at [493, 19] on div "Oversiktskart" at bounding box center [480, 15] width 70 height 15
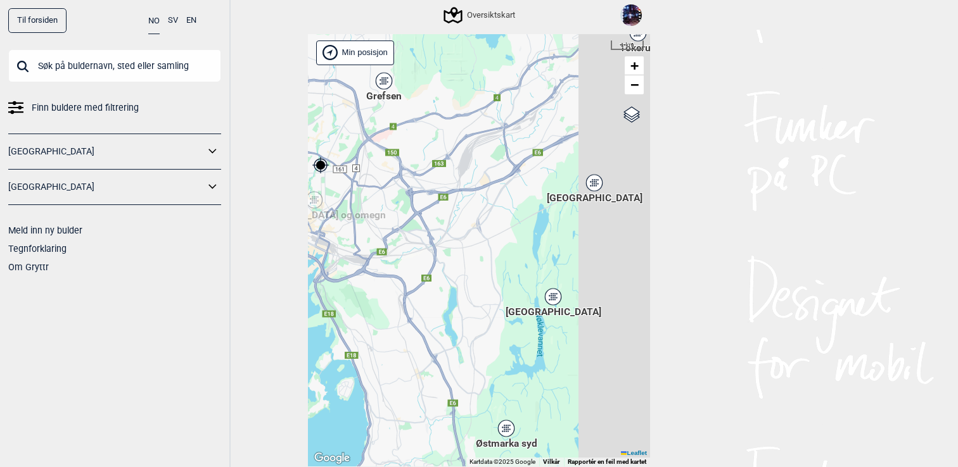
drag, startPoint x: 607, startPoint y: 344, endPoint x: 449, endPoint y: 259, distance: 179.1
click at [449, 259] on div "Hallingdal Stange Buskerud syd Oslo og omegn Follo Østfold Drammen/Asker Vestfo…" at bounding box center [479, 250] width 342 height 433
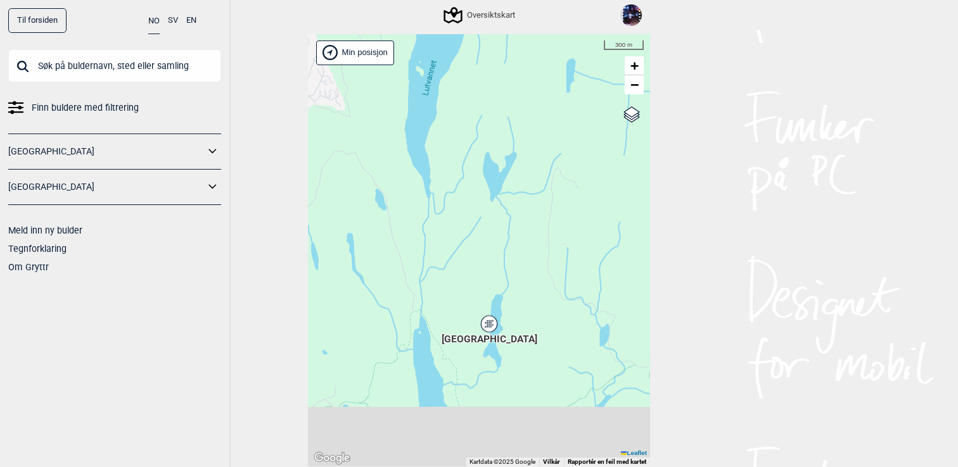
drag, startPoint x: 483, startPoint y: 337, endPoint x: 516, endPoint y: 158, distance: 182.1
click at [515, 158] on div "Hallingdal Stange Buskerud syd Oslo og omegn Follo Østfold Drammen/Asker Vestfo…" at bounding box center [479, 250] width 342 height 433
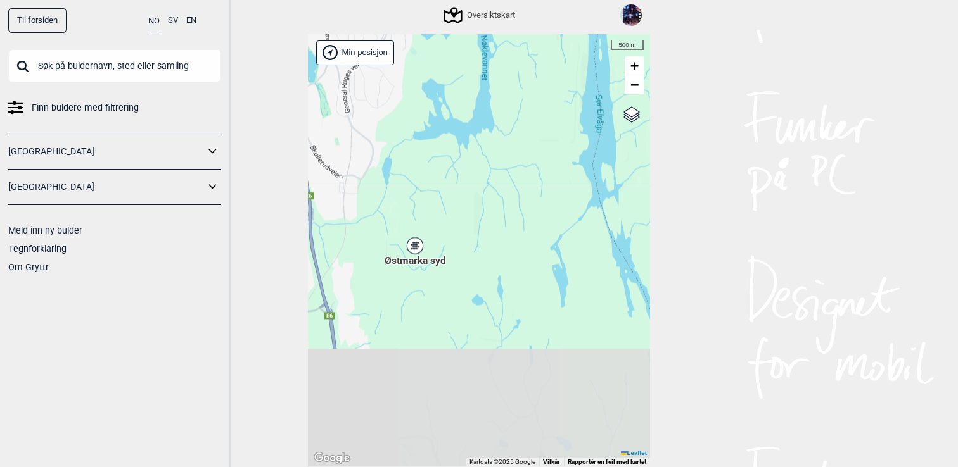
drag, startPoint x: 479, startPoint y: 318, endPoint x: 484, endPoint y: 74, distance: 243.9
click at [484, 74] on div "Hallingdal Stange Buskerud syd Oslo og omegn Follo Østfold Drammen/Asker Vestfo…" at bounding box center [479, 250] width 342 height 433
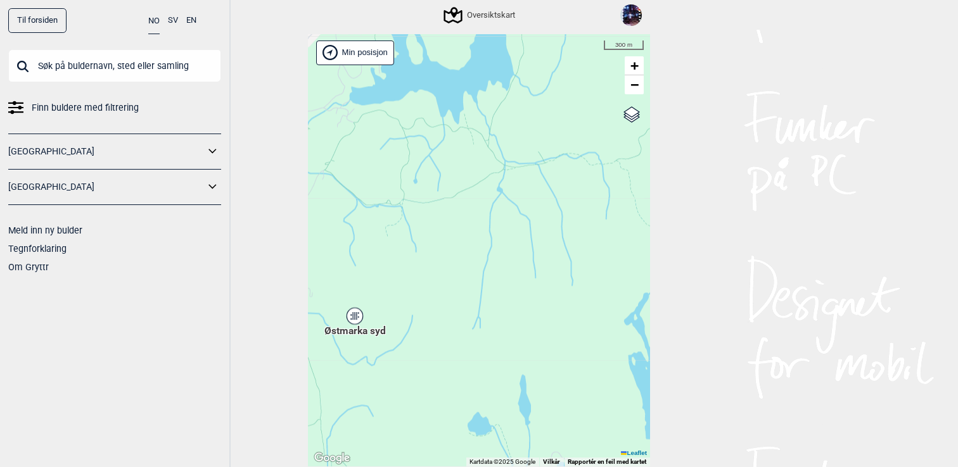
click at [348, 315] on icon at bounding box center [354, 316] width 16 height 16
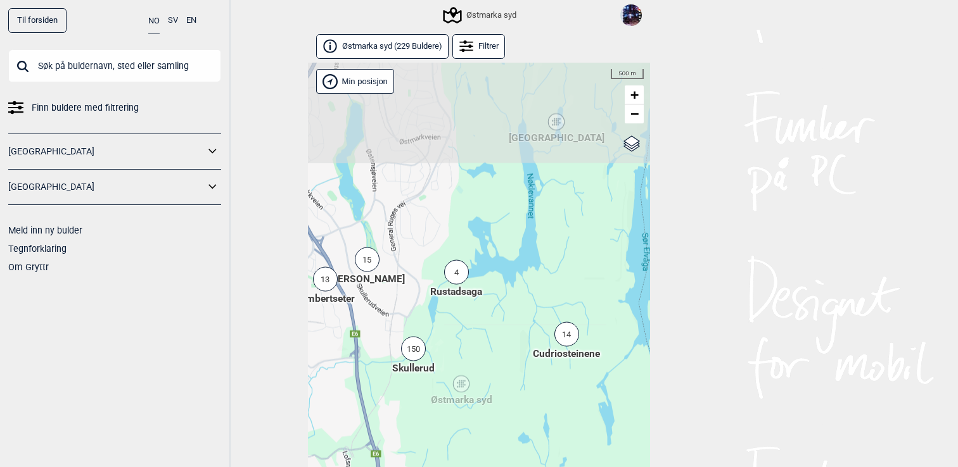
drag, startPoint x: 522, startPoint y: 236, endPoint x: 489, endPoint y: 347, distance: 115.6
click at [489, 347] on div "Hallingdal Stange Buskerud syd Oslo og omegn Follo Østfold Drammen/Asker Vestfo…" at bounding box center [479, 279] width 342 height 433
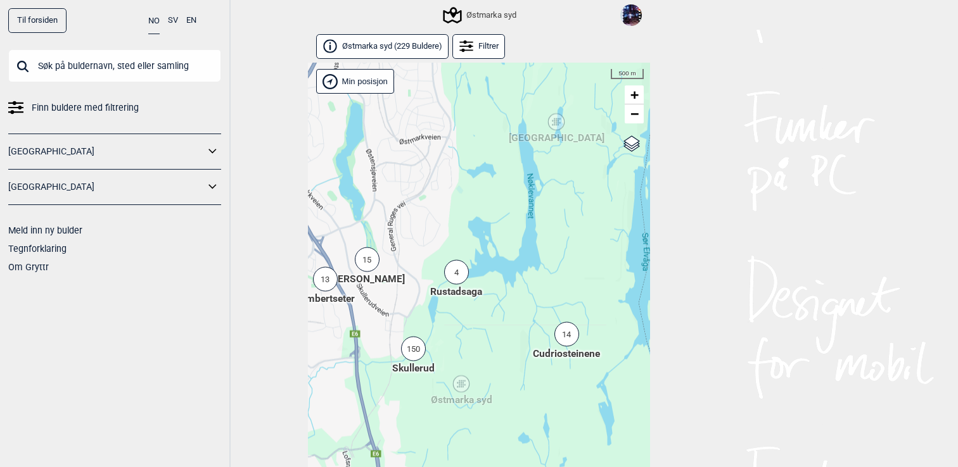
click at [560, 124] on icon at bounding box center [556, 122] width 16 height 16
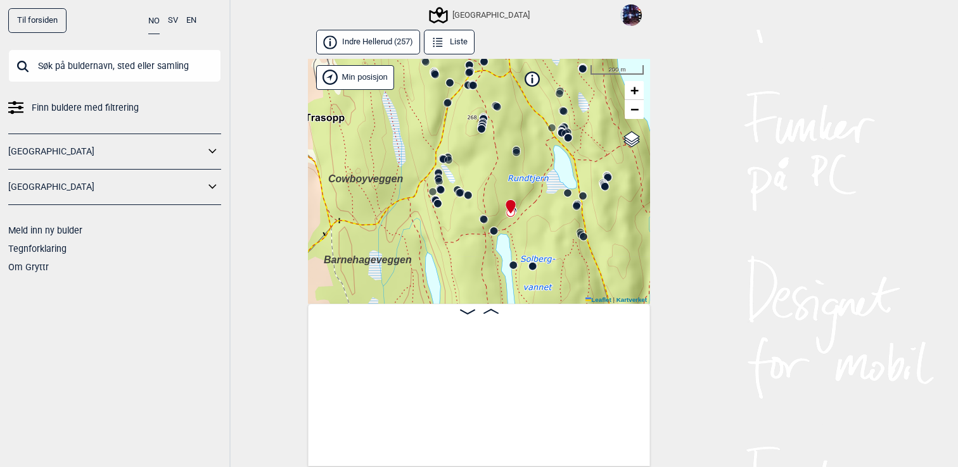
click at [108, 70] on input "text" at bounding box center [114, 65] width 213 height 33
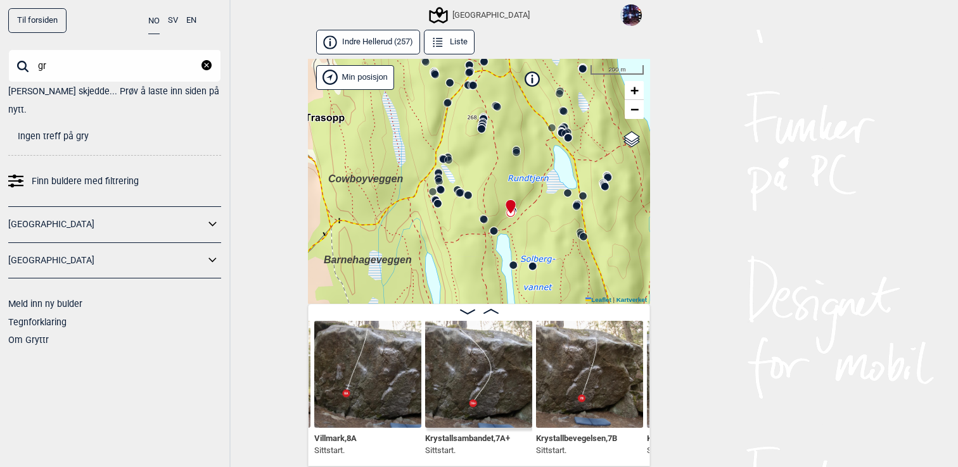
type input "g"
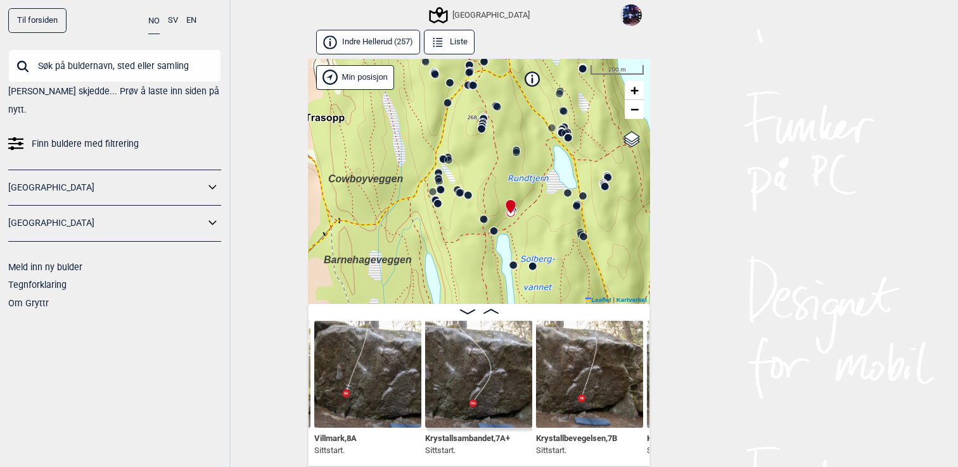
click at [633, 22] on img at bounding box center [631, 15] width 22 height 22
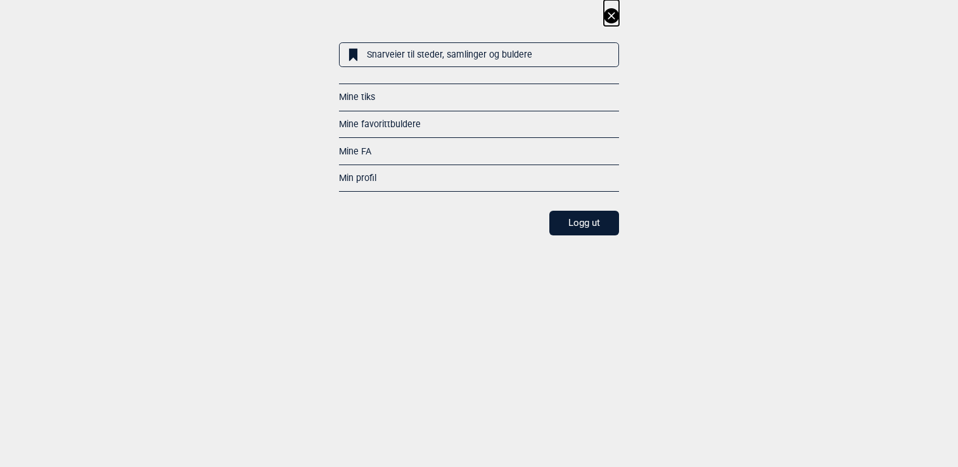
click at [386, 119] on link "Mine favorittbuldere" at bounding box center [380, 124] width 82 height 10
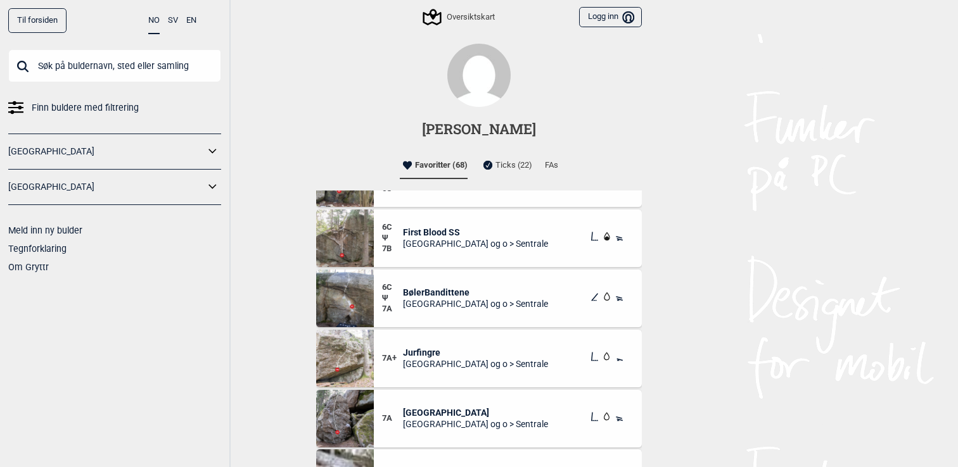
scroll to position [340, 0]
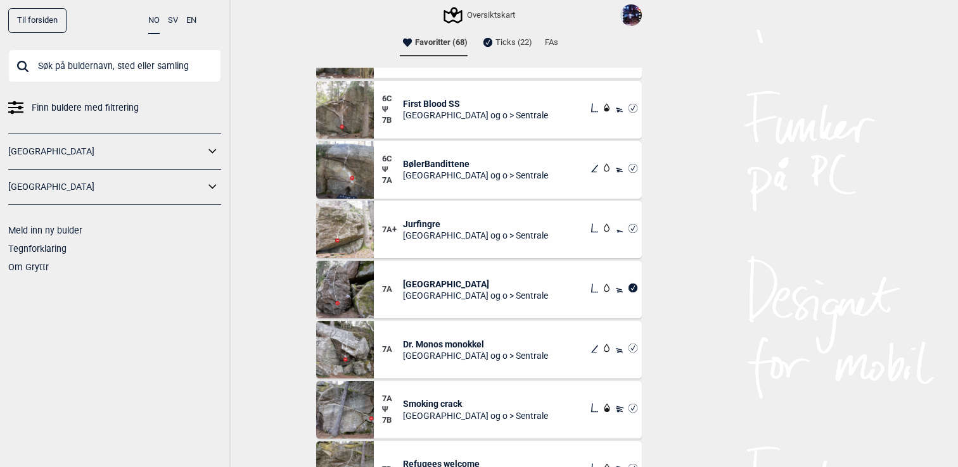
click at [428, 222] on span "Jurfingre" at bounding box center [475, 224] width 145 height 11
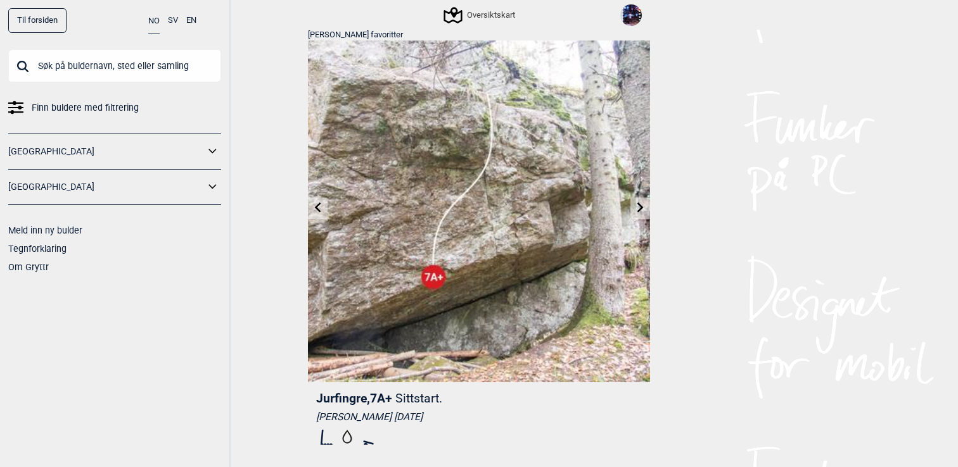
click at [141, 67] on input "text" at bounding box center [114, 65] width 213 height 33
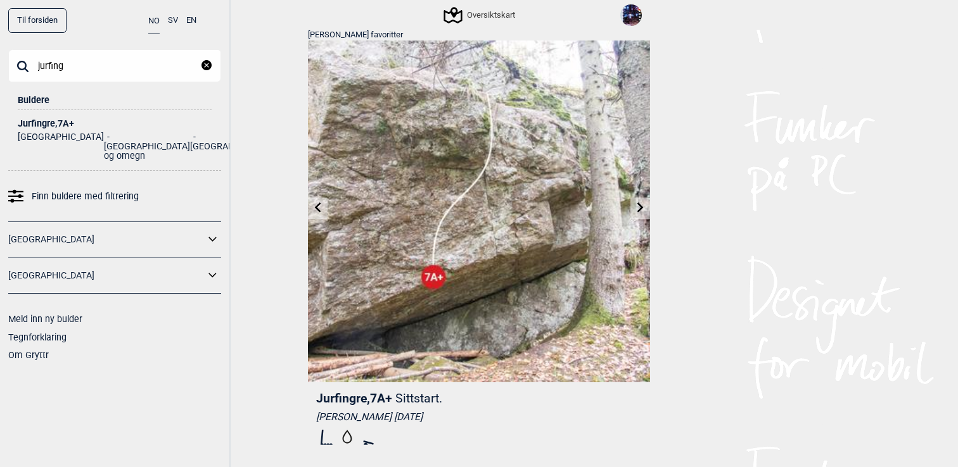
type input "jurfing"
click at [41, 122] on div "Jurfingre , 7A+" at bounding box center [115, 124] width 194 height 10
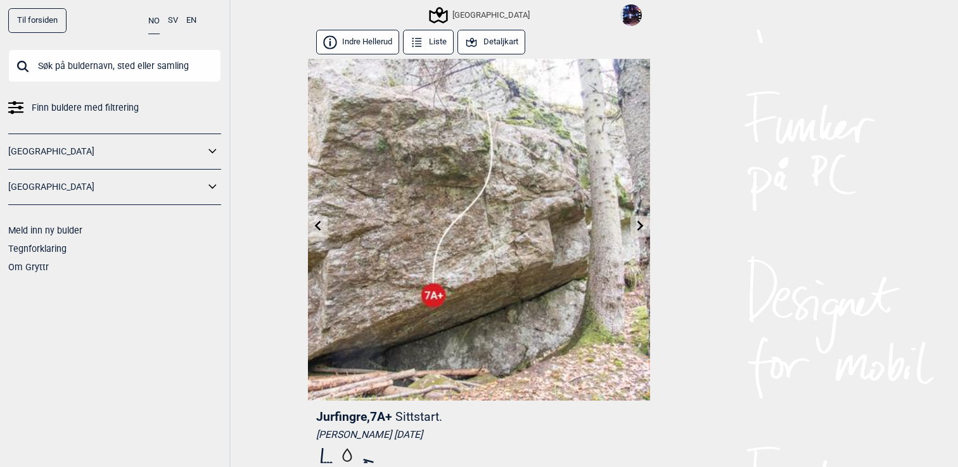
click at [645, 225] on link at bounding box center [640, 226] width 20 height 21
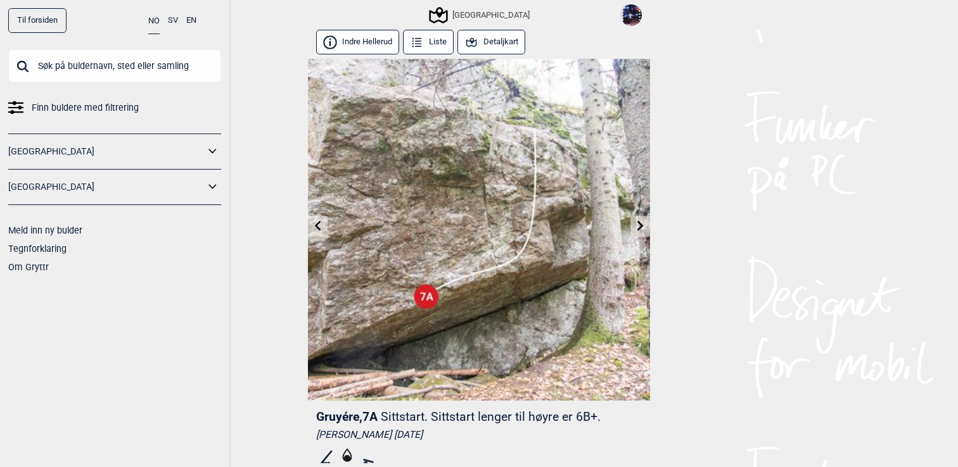
click at [645, 225] on link at bounding box center [640, 226] width 20 height 21
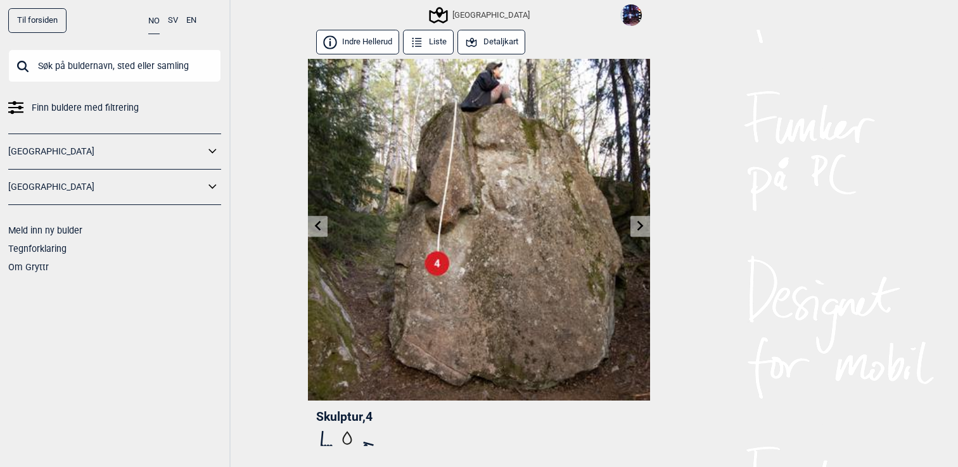
click at [317, 222] on icon at bounding box center [318, 226] width 10 height 10
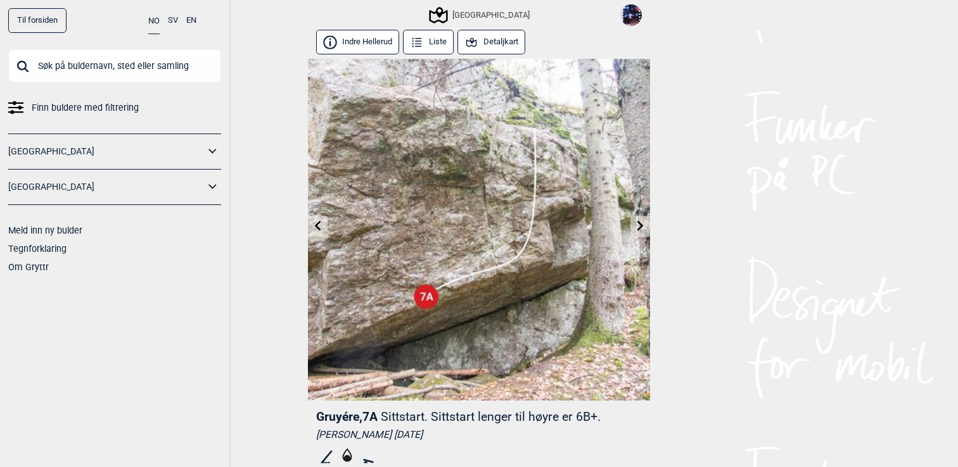
click at [317, 222] on icon at bounding box center [318, 226] width 10 height 10
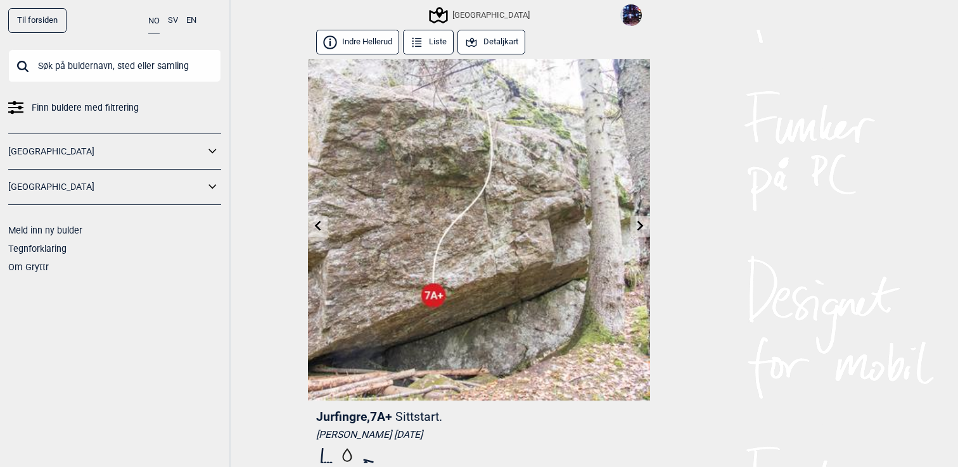
click at [317, 222] on icon at bounding box center [318, 226] width 10 height 10
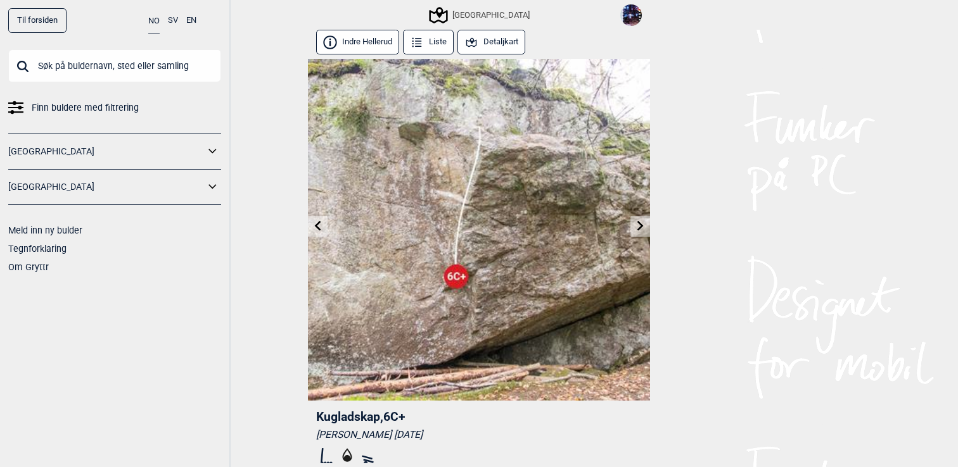
click at [639, 227] on icon at bounding box center [640, 226] width 10 height 10
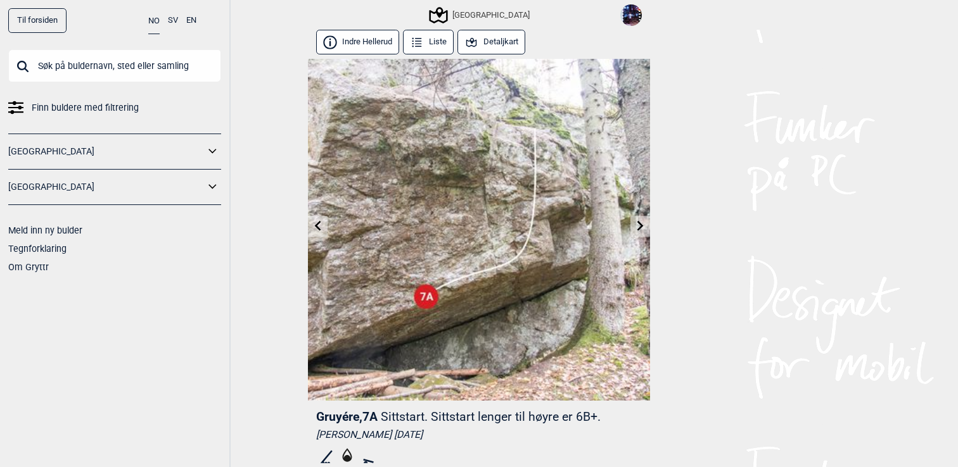
click at [105, 66] on input "text" at bounding box center [114, 65] width 213 height 33
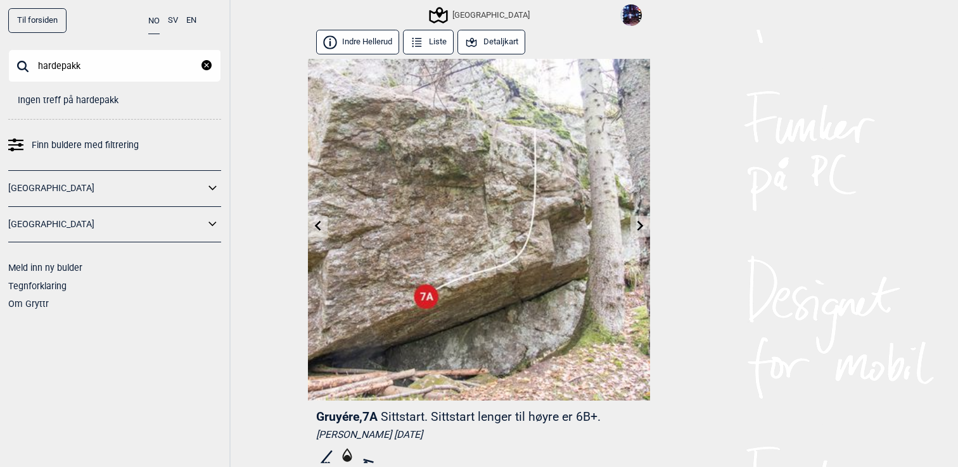
click at [60, 67] on input "hardepakk" at bounding box center [114, 65] width 213 height 33
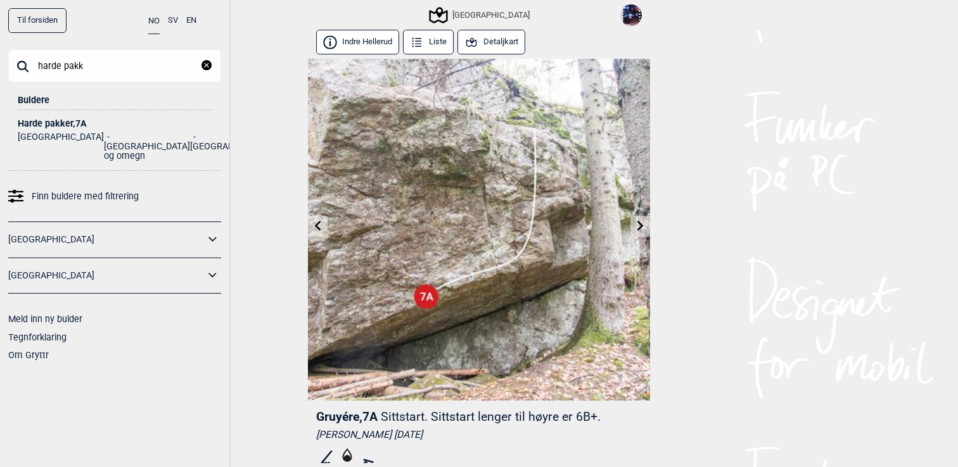
click at [98, 67] on input "harde pakk" at bounding box center [114, 65] width 213 height 33
type input "harde pakk"
click at [72, 128] on div "Harde pakker , 7A" at bounding box center [115, 124] width 194 height 10
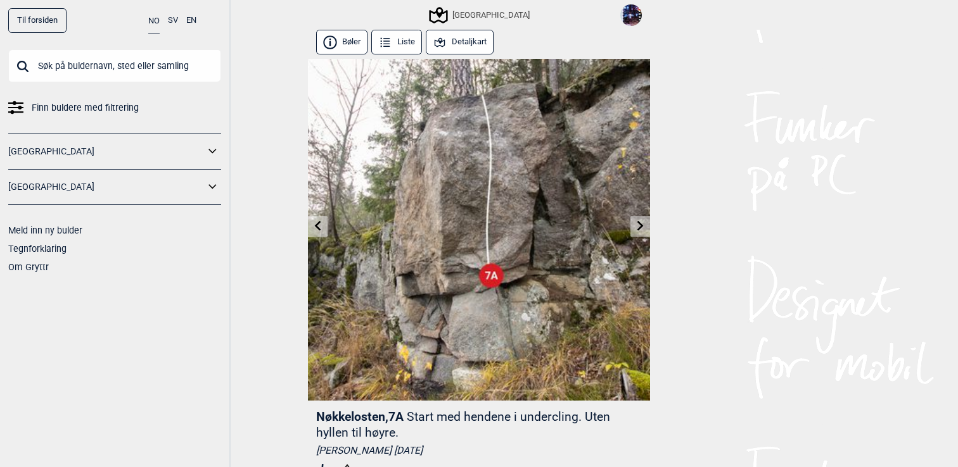
click at [478, 43] on button "Detaljkart" at bounding box center [460, 42] width 68 height 25
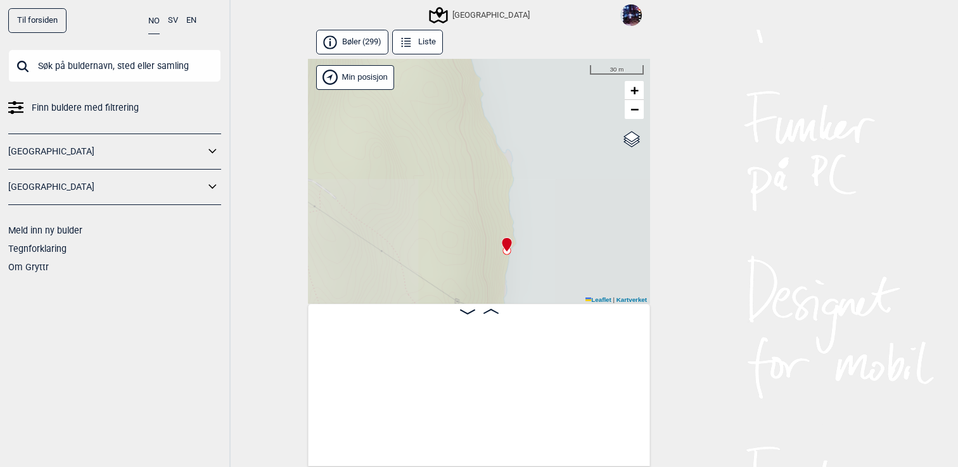
scroll to position [0, 26332]
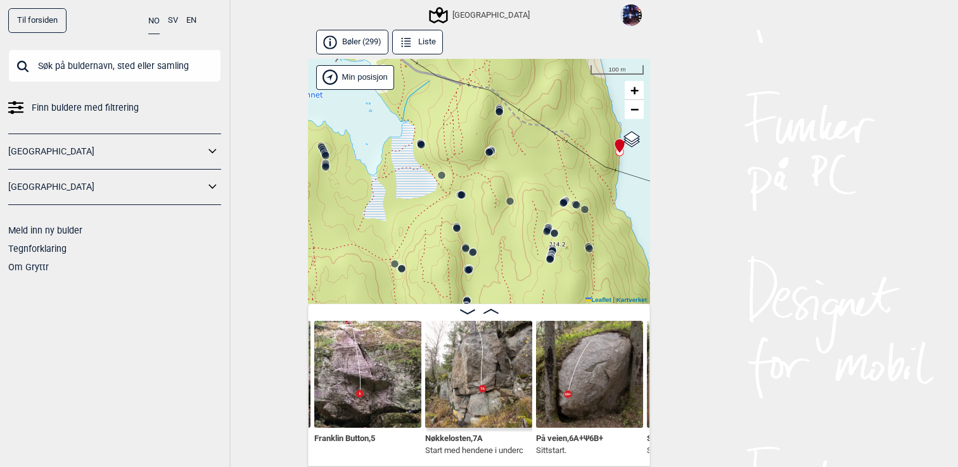
click at [500, 114] on circle at bounding box center [499, 112] width 8 height 8
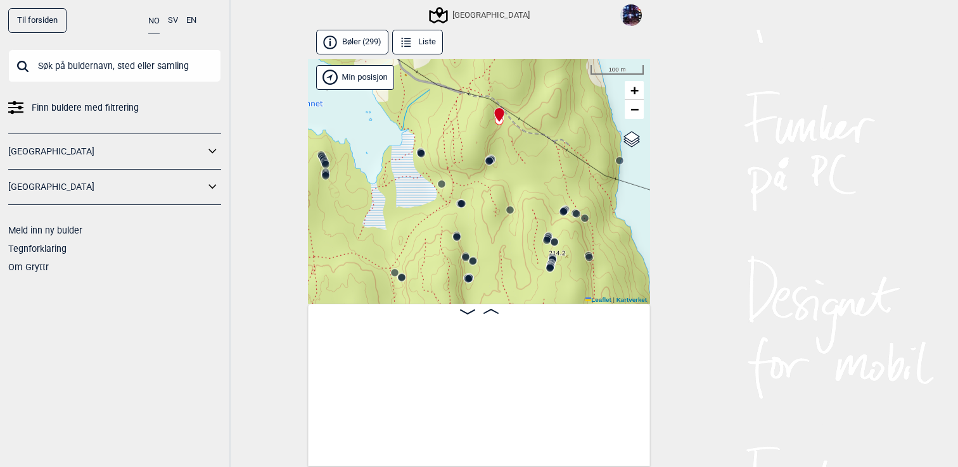
scroll to position [0, 21729]
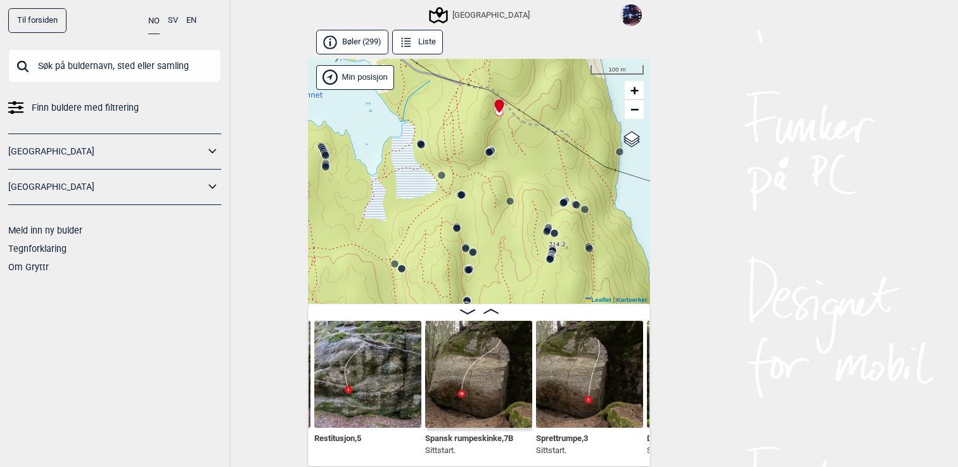
drag, startPoint x: 513, startPoint y: 219, endPoint x: 513, endPoint y: 181, distance: 38.6
click at [513, 181] on div "Speidersteinen Barnehageveggen Cowboyveggen Bølerveggen [GEOGRAPHIC_DATA]" at bounding box center [479, 182] width 342 height 246
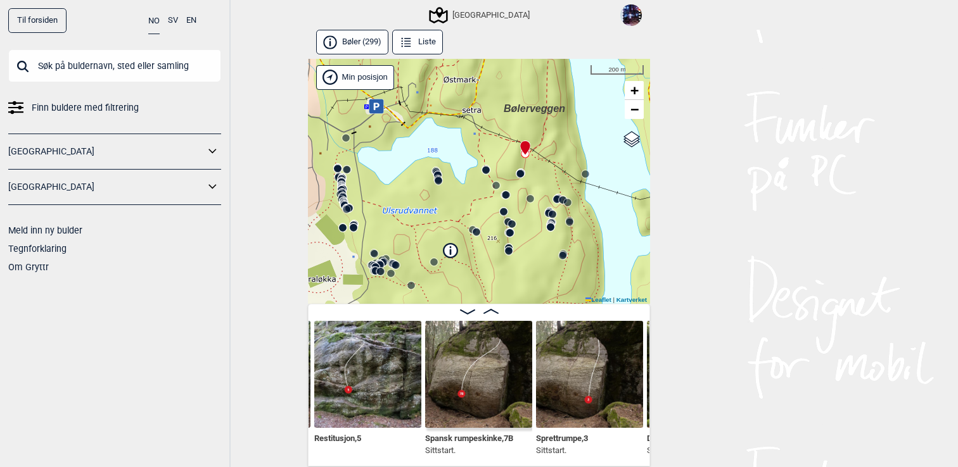
drag, startPoint x: 476, startPoint y: 187, endPoint x: 502, endPoint y: 200, distance: 29.2
click at [502, 199] on div "Speidersteinen Barnehageveggen Cowboyveggen Bølerveggen [GEOGRAPHIC_DATA]" at bounding box center [479, 182] width 342 height 246
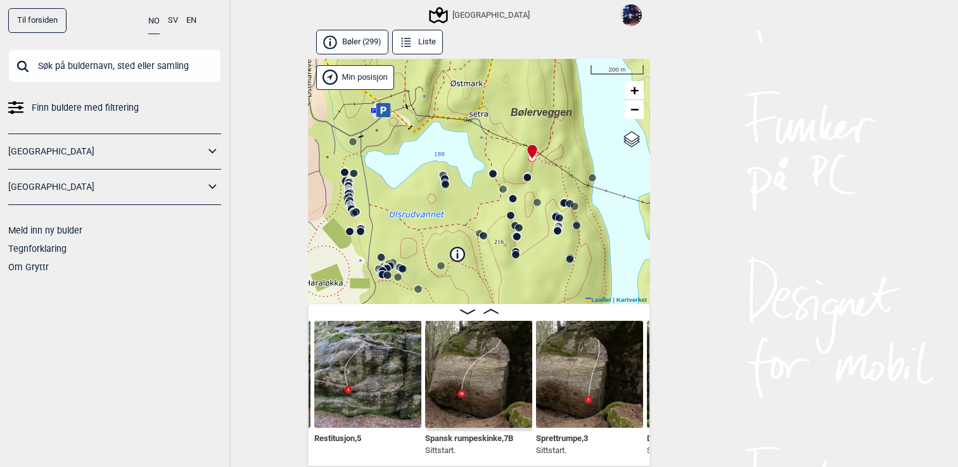
click at [447, 173] on icon at bounding box center [445, 178] width 10 height 10
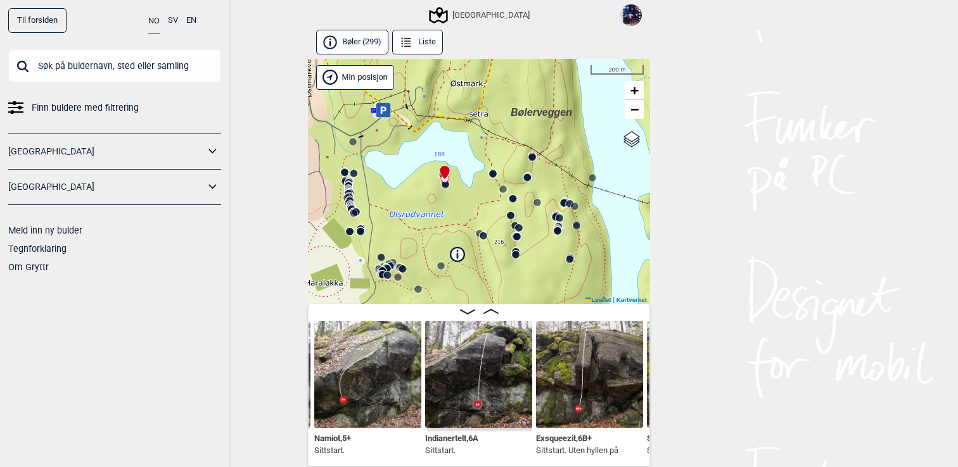
click at [560, 230] on circle at bounding box center [558, 231] width 8 height 8
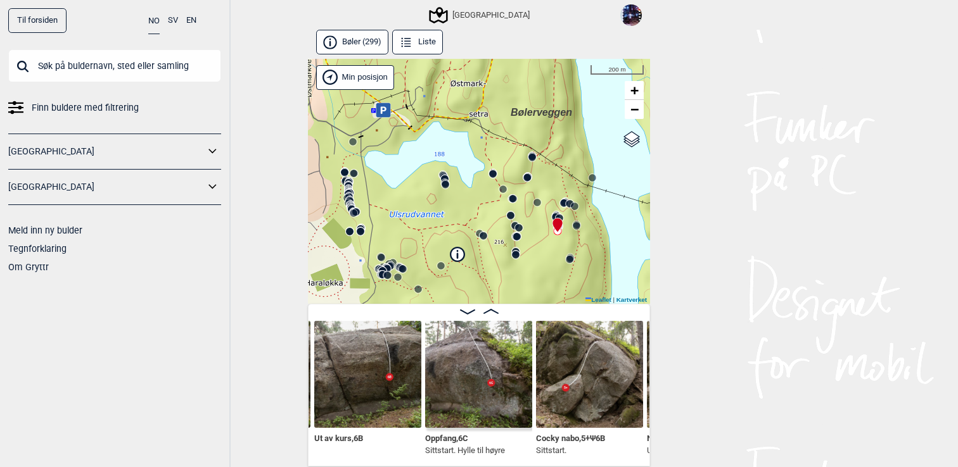
click at [350, 196] on icon at bounding box center [350, 201] width 10 height 10
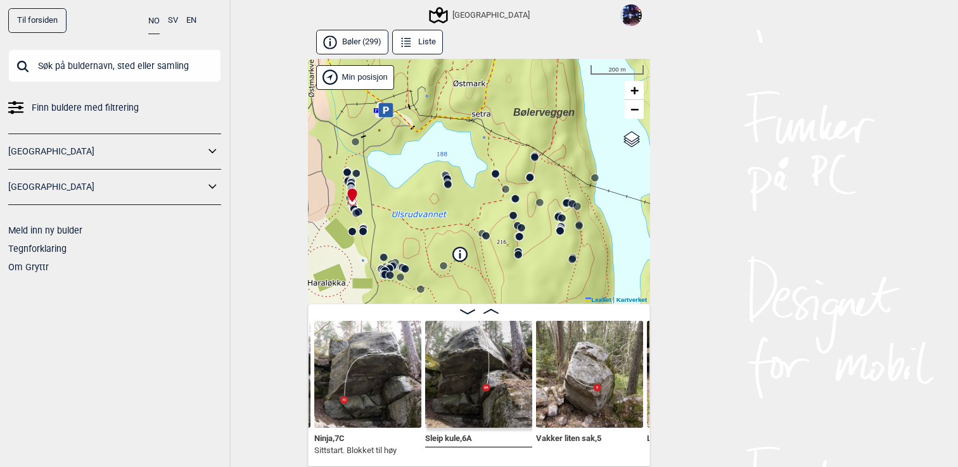
click at [355, 203] on circle at bounding box center [352, 201] width 8 height 8
click at [355, 204] on icon at bounding box center [352, 201] width 10 height 10
click at [355, 210] on circle at bounding box center [356, 214] width 8 height 8
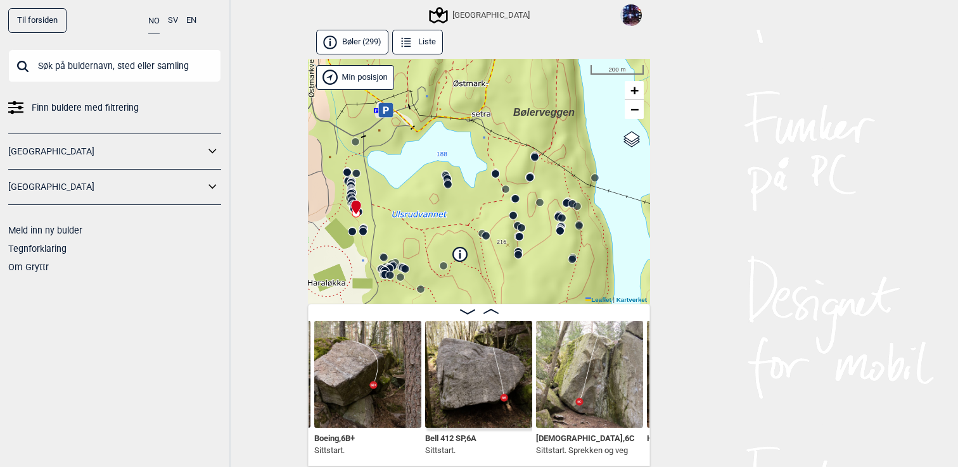
click at [345, 174] on circle at bounding box center [347, 173] width 8 height 8
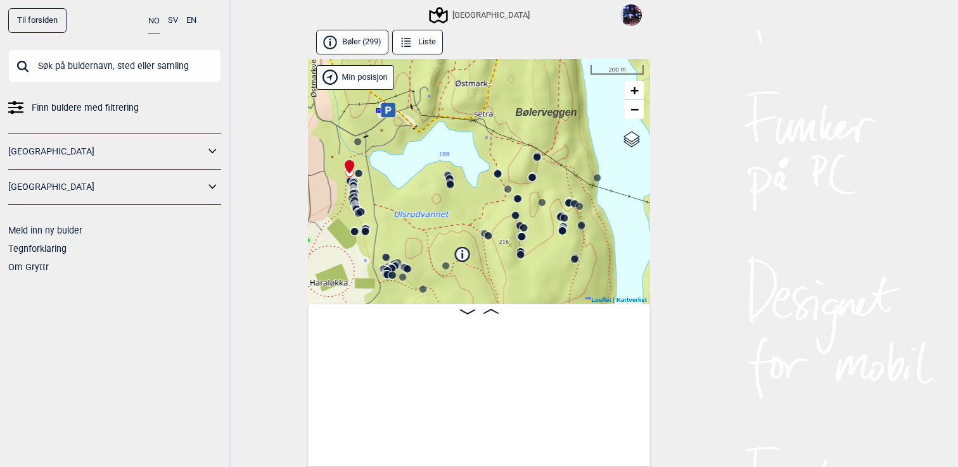
scroll to position [0, 963]
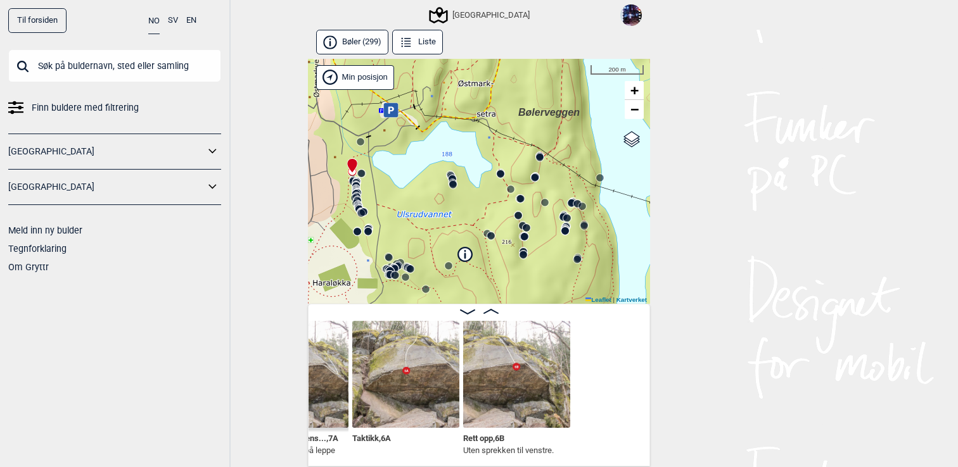
scroll to position [0, 593]
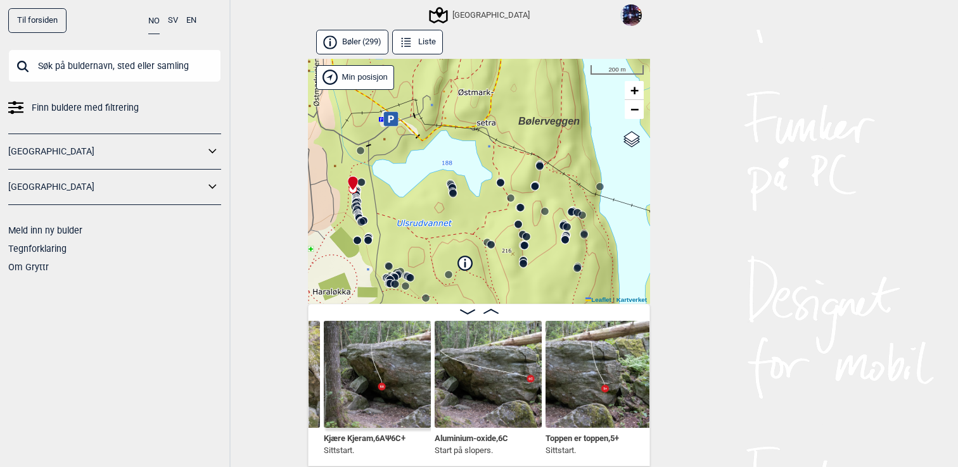
scroll to position [0, 1201]
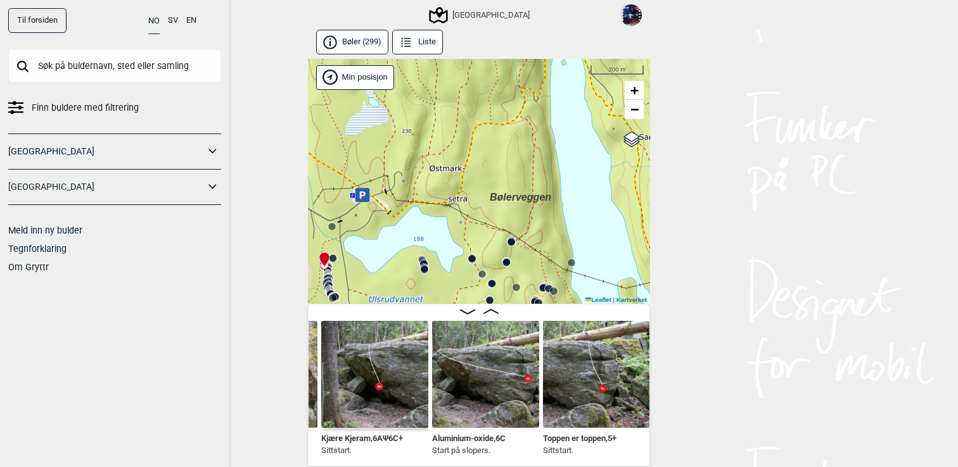
drag, startPoint x: 547, startPoint y: 232, endPoint x: 519, endPoint y: 308, distance: 81.2
click at [519, 308] on div "Bøler (299) Liste Speidersteinen Barnehageveggen Cowboyveggen Bølerveggen [GEOG…" at bounding box center [479, 248] width 342 height 437
click at [367, 198] on icon at bounding box center [362, 194] width 15 height 15
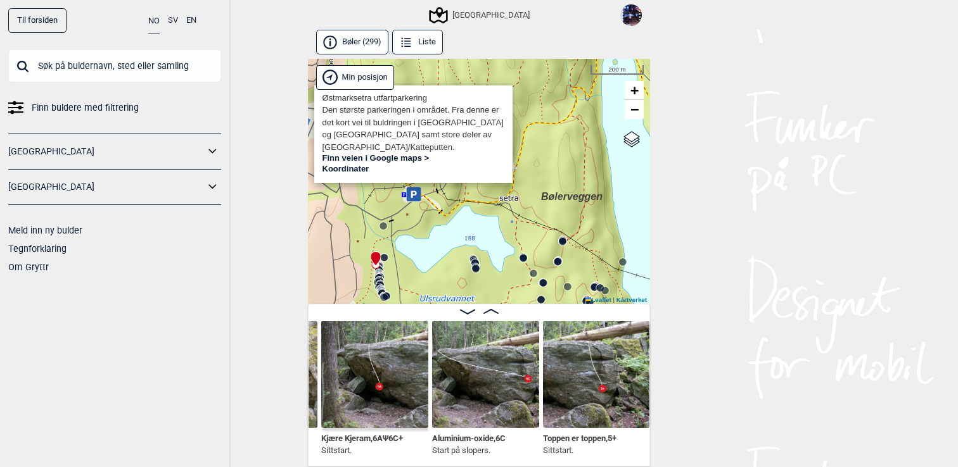
click at [440, 221] on div "Speidersteinen Barnehageveggen Cowboyveggen Bølerveggen [GEOGRAPHIC_DATA]" at bounding box center [479, 182] width 342 height 246
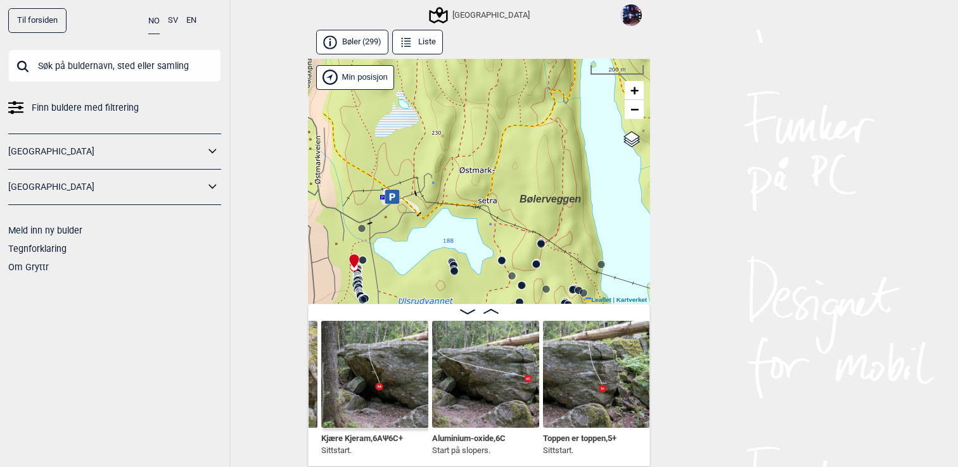
drag, startPoint x: 440, startPoint y: 221, endPoint x: 372, endPoint y: 224, distance: 67.8
click at [372, 224] on div "Speidersteinen Barnehageveggen Cowboyveggen Bølerveggen [GEOGRAPHIC_DATA]" at bounding box center [479, 182] width 342 height 246
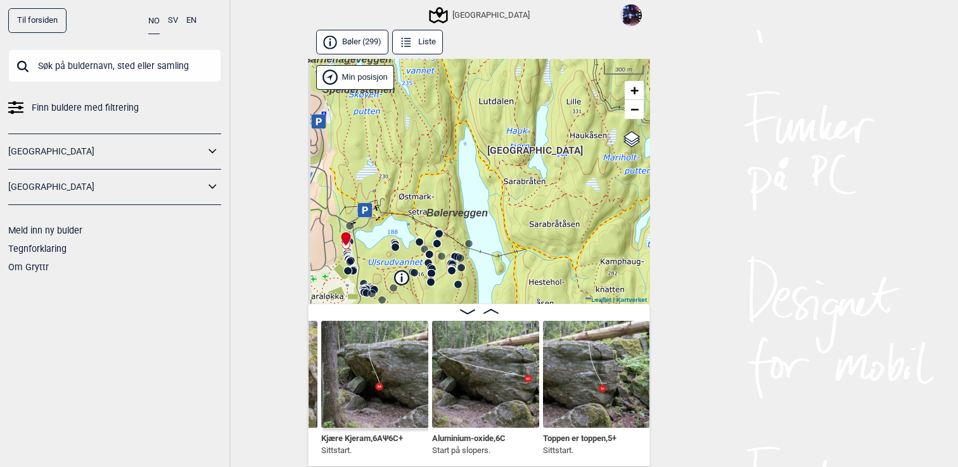
drag, startPoint x: 389, startPoint y: 155, endPoint x: 466, endPoint y: 172, distance: 78.4
click at [465, 172] on div "Speidersteinen Barnehageveggen Cowboyveggen Bølerveggen [GEOGRAPHIC_DATA]" at bounding box center [479, 182] width 342 height 246
